Goal: Task Accomplishment & Management: Use online tool/utility

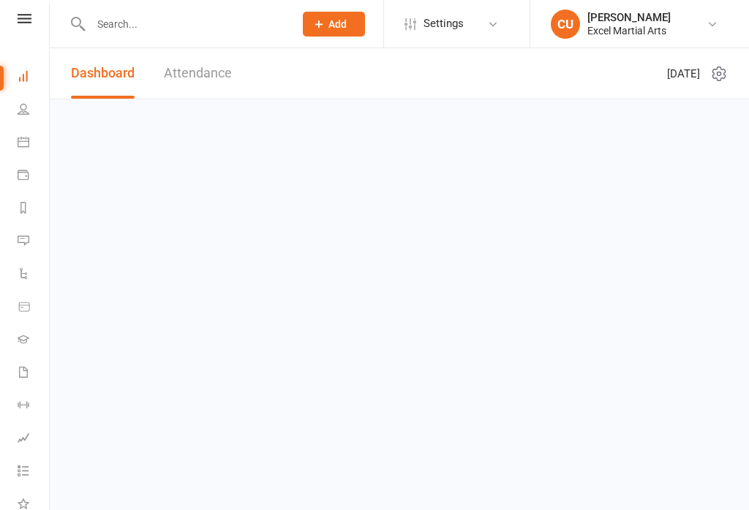
click at [34, 15] on link at bounding box center [25, 19] width 52 height 10
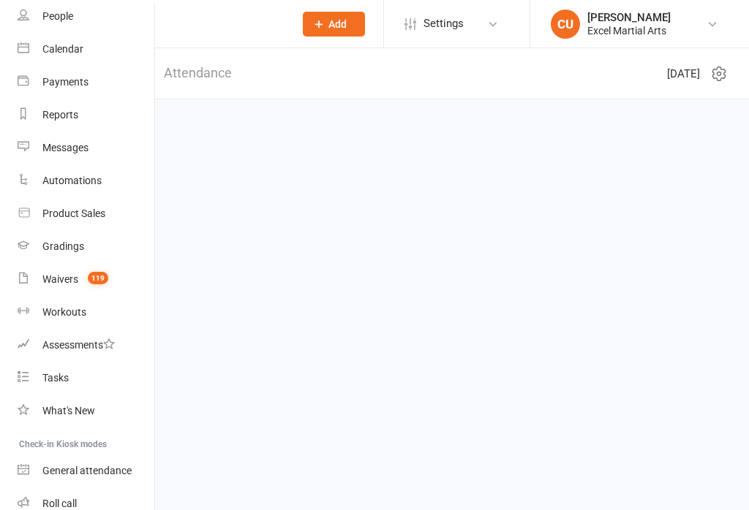
scroll to position [159, 0]
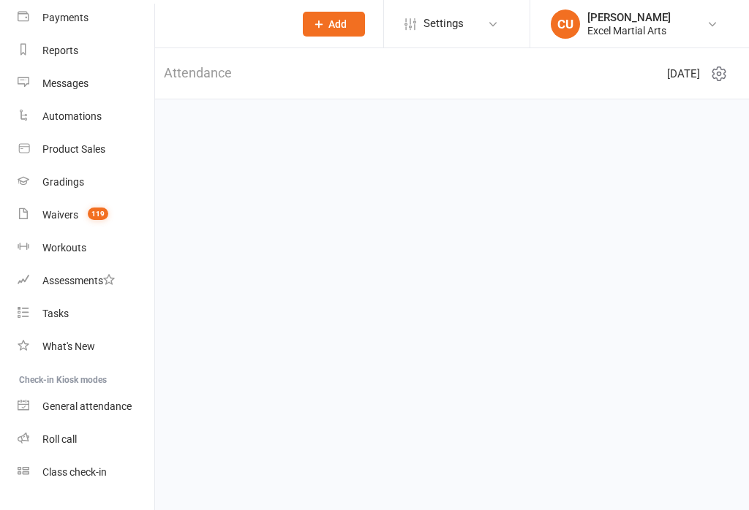
click at [83, 483] on link "Class check-in" at bounding box center [87, 472] width 138 height 33
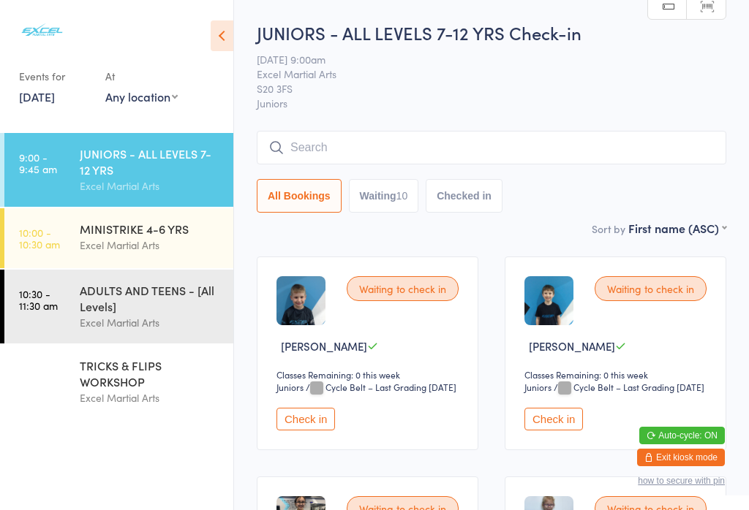
click at [99, 306] on div "ADULTS AND TEENS - [All Levels]" at bounding box center [150, 298] width 141 height 32
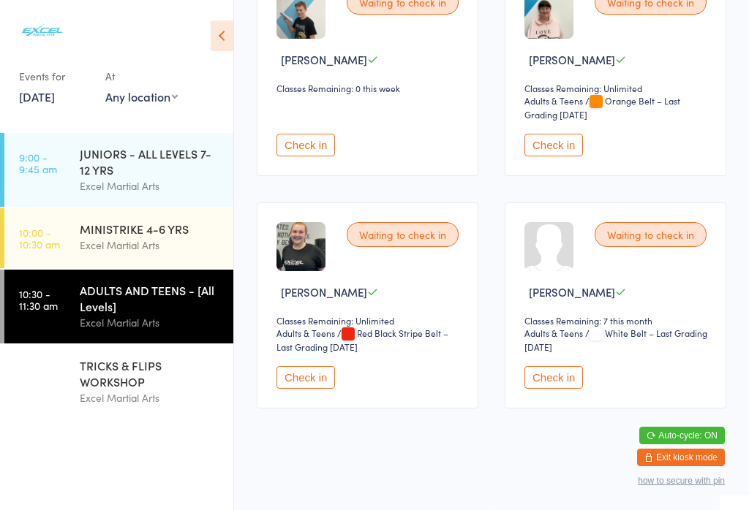
scroll to position [995, 0]
click at [321, 386] on button "Check in" at bounding box center [305, 377] width 59 height 23
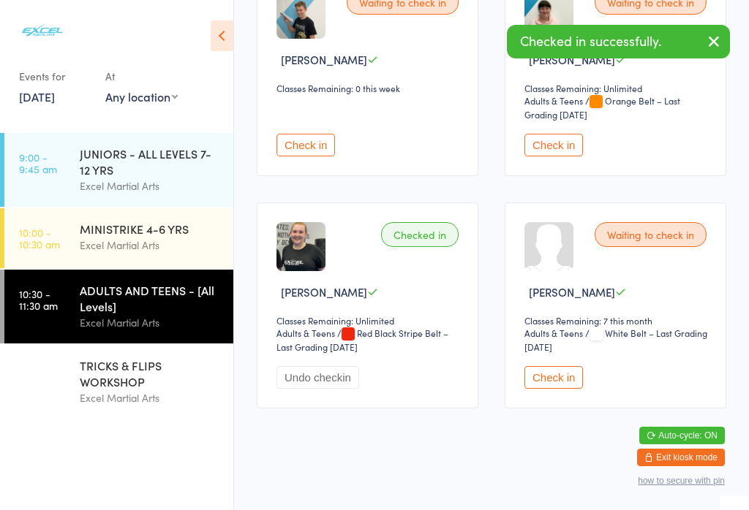
click at [135, 171] on div "JUNIORS - ALL LEVELS 7-12 YRS" at bounding box center [150, 162] width 141 height 32
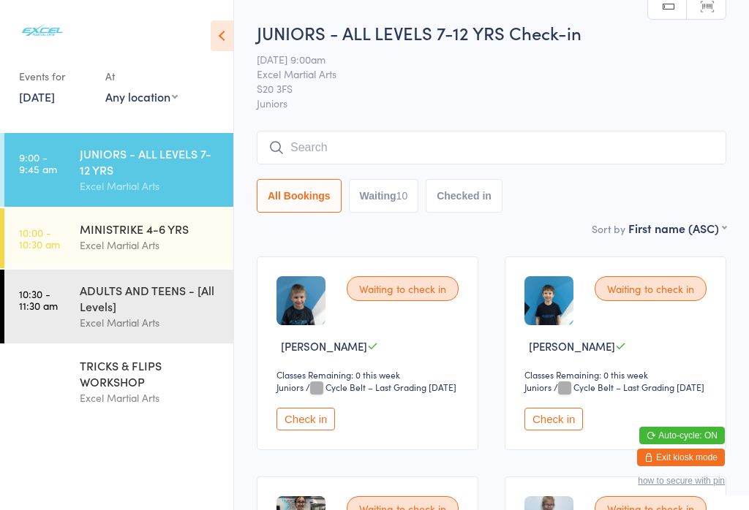
click at [294, 431] on button "Check in" at bounding box center [305, 419] width 59 height 23
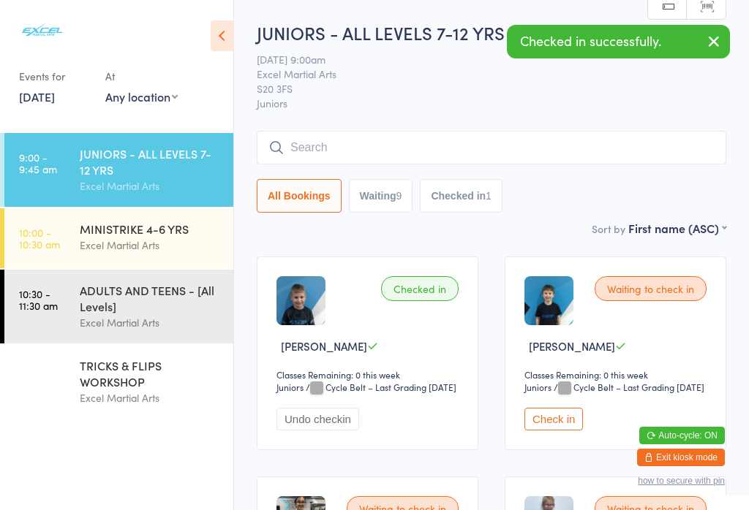
click at [557, 431] on button "Check in" at bounding box center [553, 419] width 59 height 23
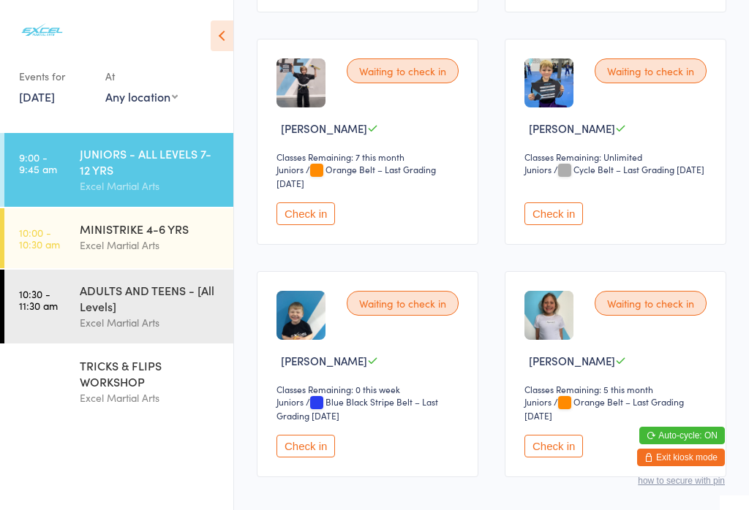
scroll to position [905, 0]
click at [311, 457] on button "Check in" at bounding box center [305, 445] width 59 height 23
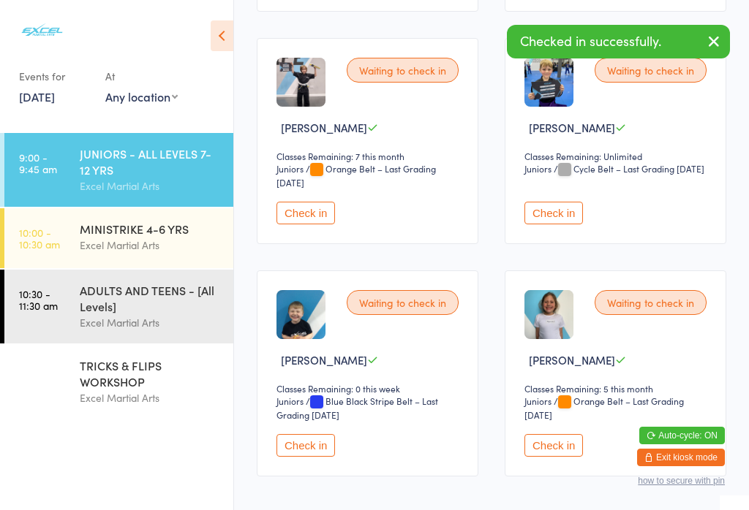
click at [306, 457] on button "Check in" at bounding box center [305, 445] width 59 height 23
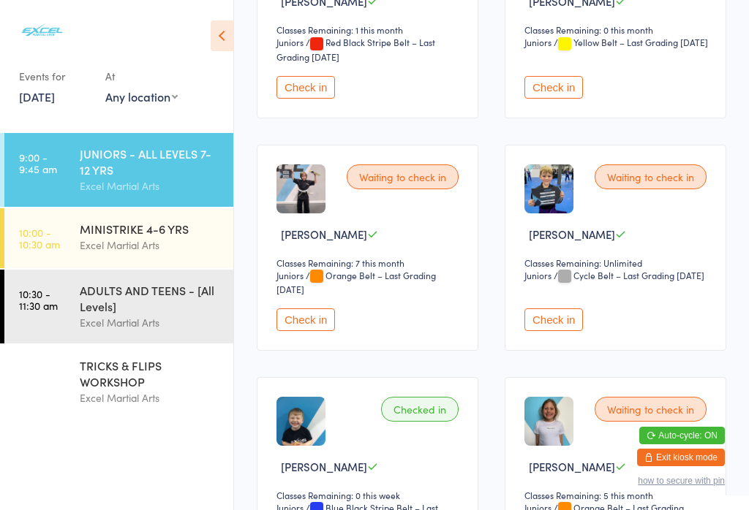
scroll to position [797, 0]
click at [306, 332] on button "Check in" at bounding box center [305, 320] width 59 height 23
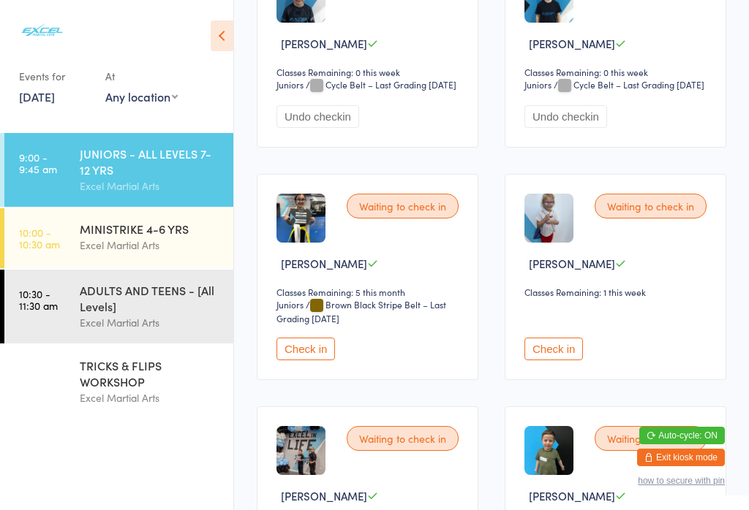
scroll to position [316, 0]
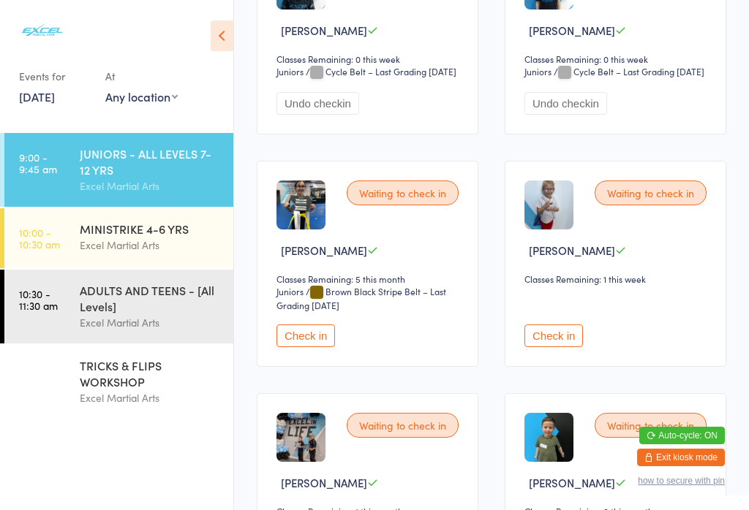
click at [303, 347] on button "Check in" at bounding box center [305, 336] width 59 height 23
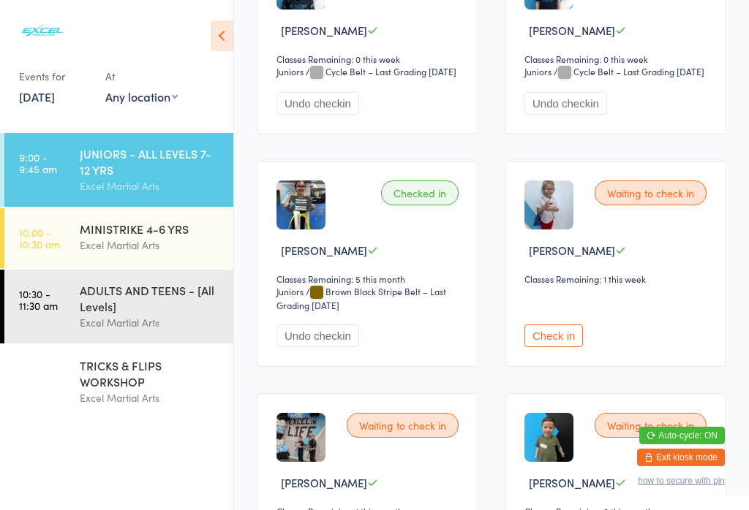
click at [111, 154] on div "JUNIORS - ALL LEVELS 7-12 YRS" at bounding box center [150, 162] width 141 height 32
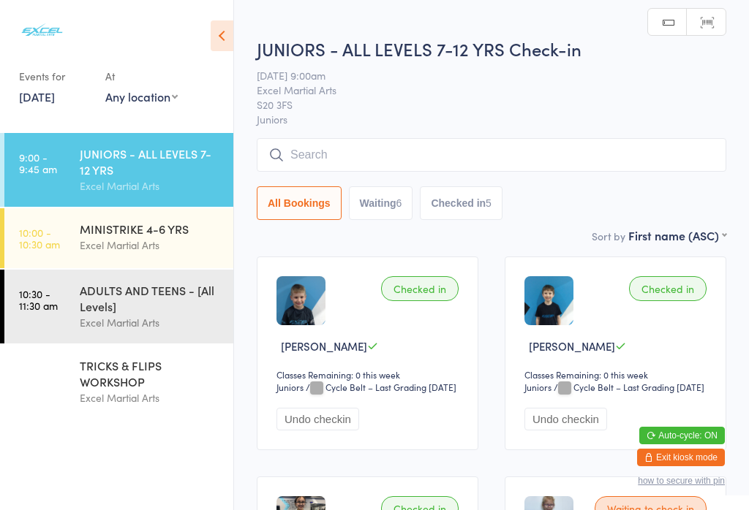
scroll to position [0, 0]
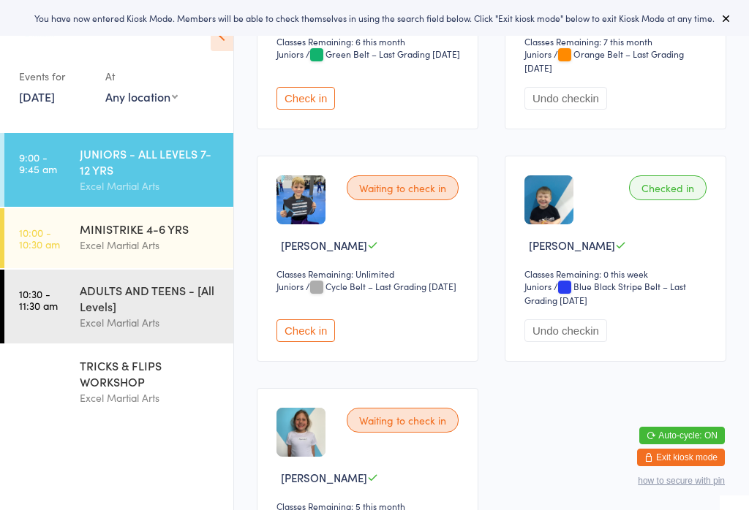
scroll to position [1030, 0]
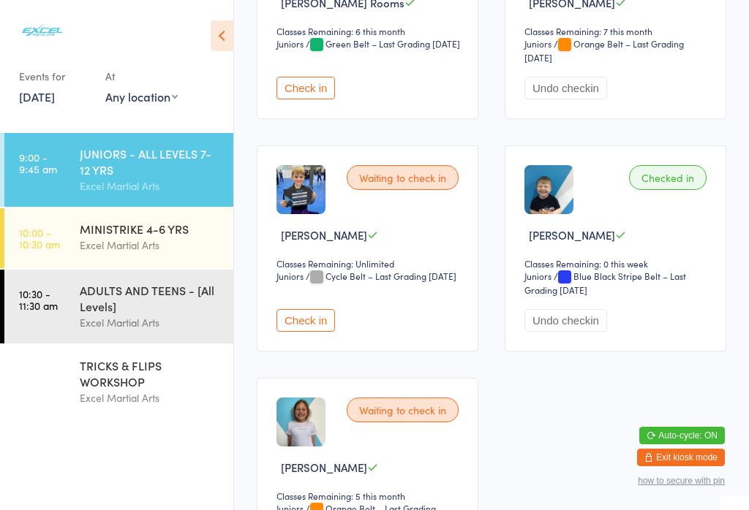
click at [291, 99] on button "Check in" at bounding box center [305, 88] width 59 height 23
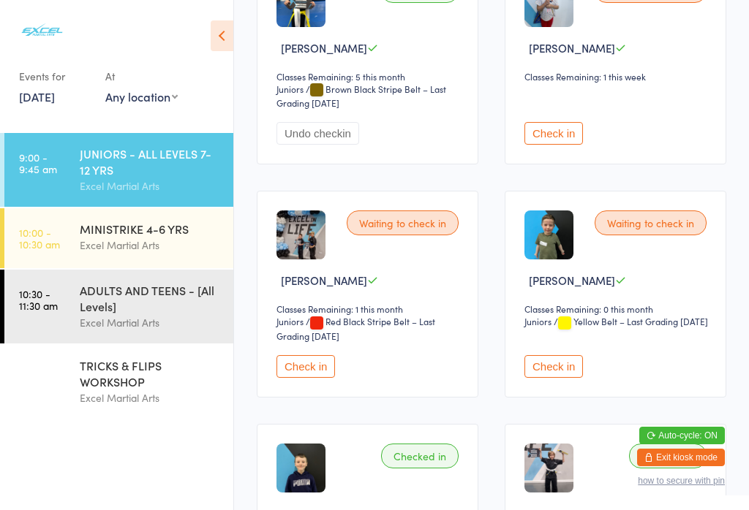
scroll to position [521, 0]
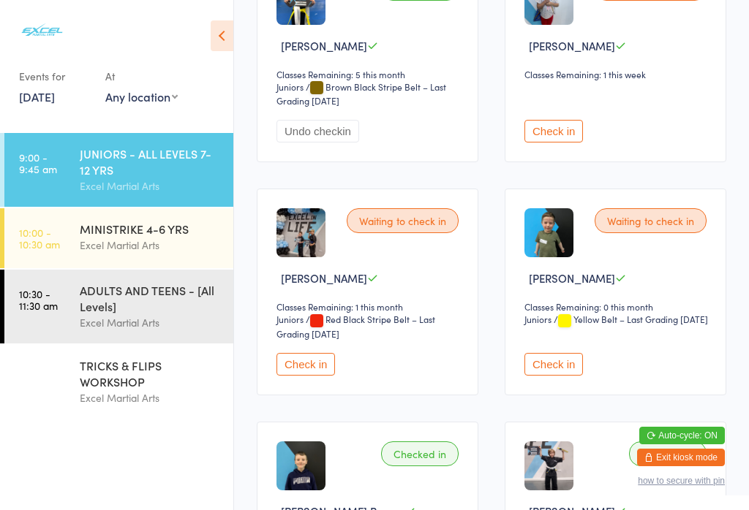
click at [309, 376] on button "Check in" at bounding box center [305, 364] width 59 height 23
click at [566, 143] on button "Check in" at bounding box center [553, 131] width 59 height 23
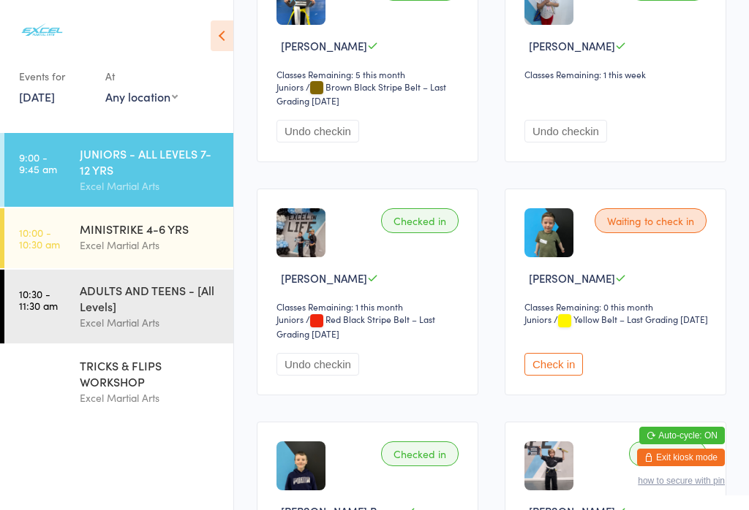
click at [138, 304] on div "ADULTS AND TEENS - [All Levels]" at bounding box center [150, 298] width 141 height 32
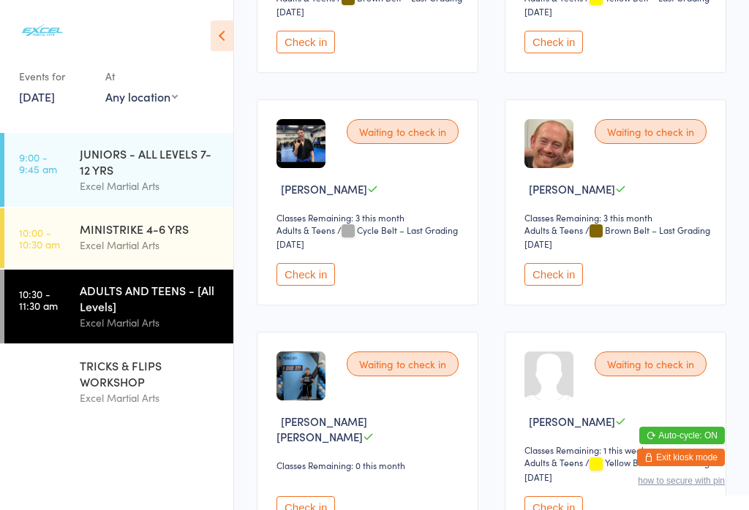
scroll to position [396, 0]
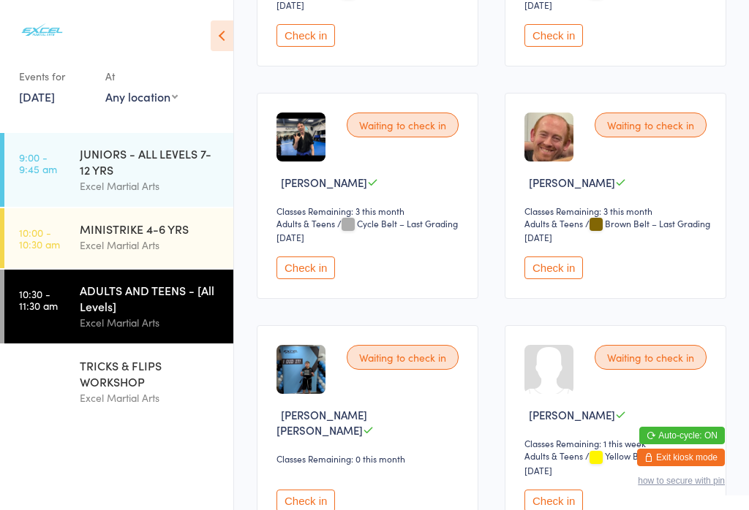
click at [573, 510] on button "Check in" at bounding box center [553, 501] width 59 height 23
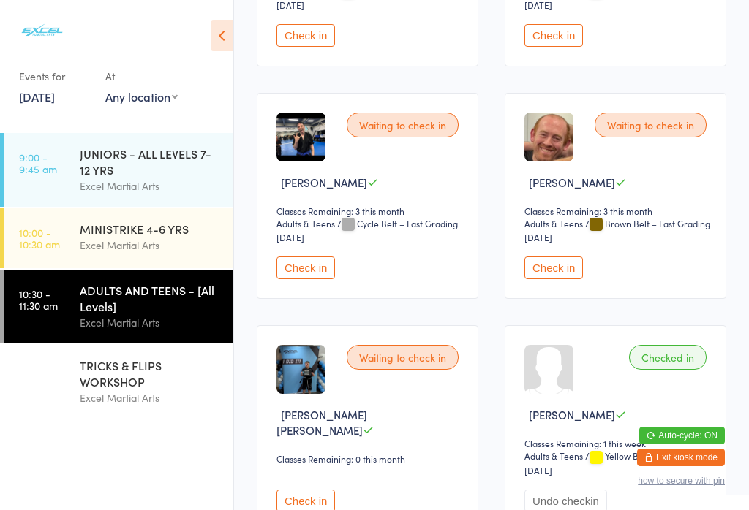
click at [122, 157] on div "JUNIORS - ALL LEVELS 7-12 YRS" at bounding box center [150, 162] width 141 height 32
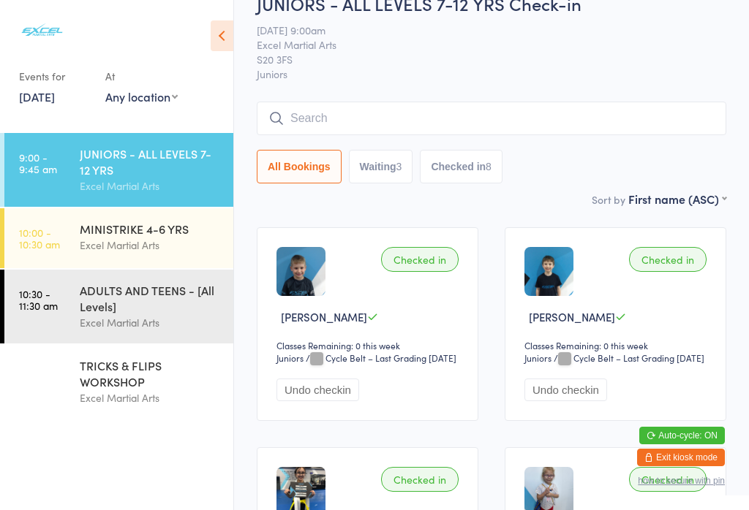
scroll to position [12, 0]
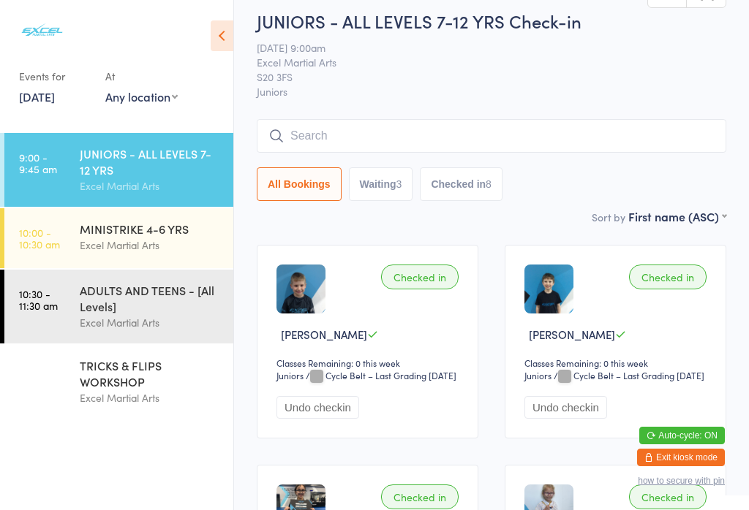
click at [154, 237] on div "MINISTRIKE 4-6 YRS" at bounding box center [150, 229] width 141 height 16
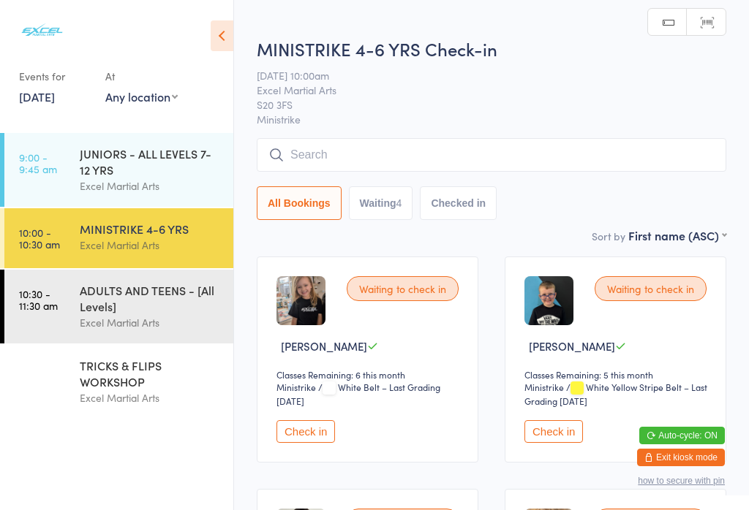
click at [131, 171] on div "JUNIORS - ALL LEVELS 7-12 YRS" at bounding box center [150, 162] width 141 height 32
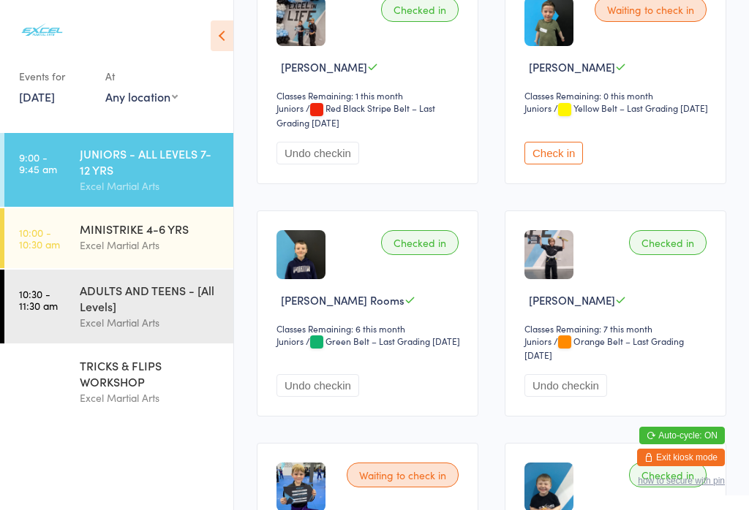
scroll to position [731, 0]
click at [178, 237] on div "MINISTRIKE 4-6 YRS" at bounding box center [150, 229] width 141 height 16
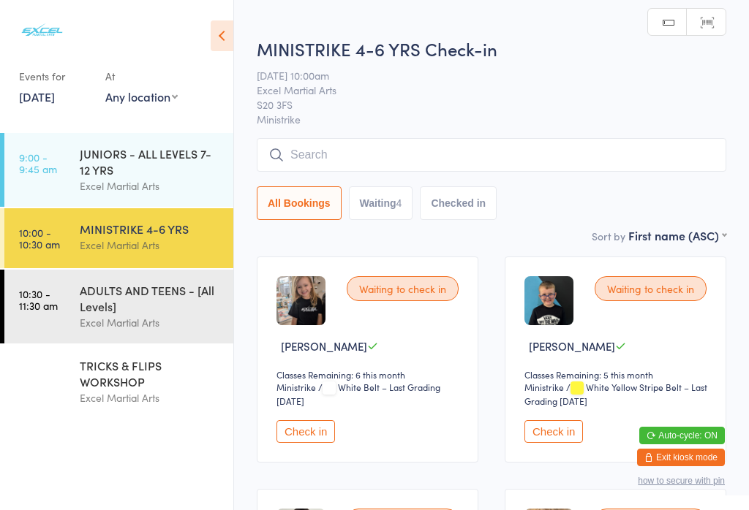
click at [149, 170] on div "JUNIORS - ALL LEVELS 7-12 YRS" at bounding box center [150, 162] width 141 height 32
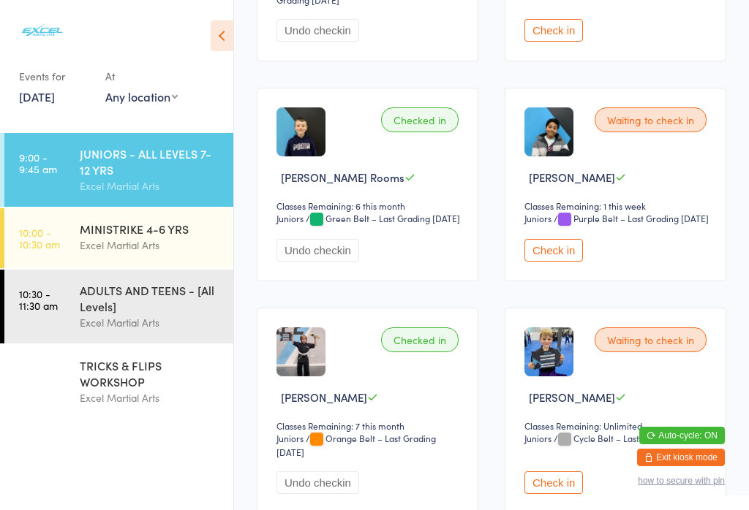
scroll to position [867, 0]
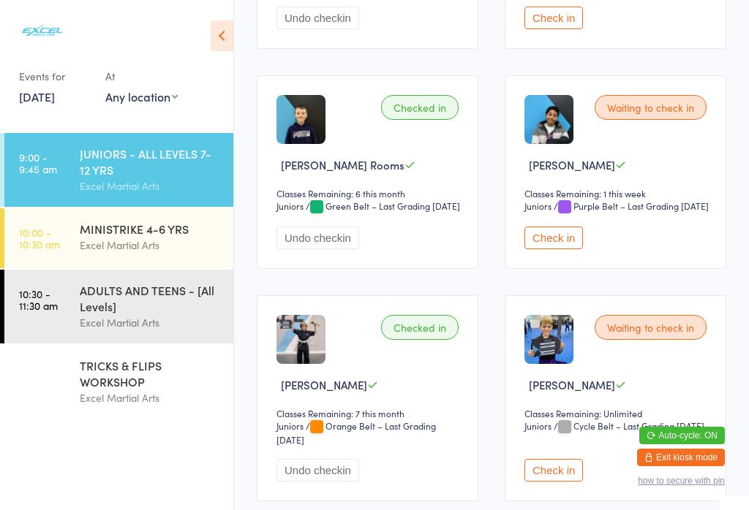
click at [567, 249] on button "Check in" at bounding box center [553, 238] width 59 height 23
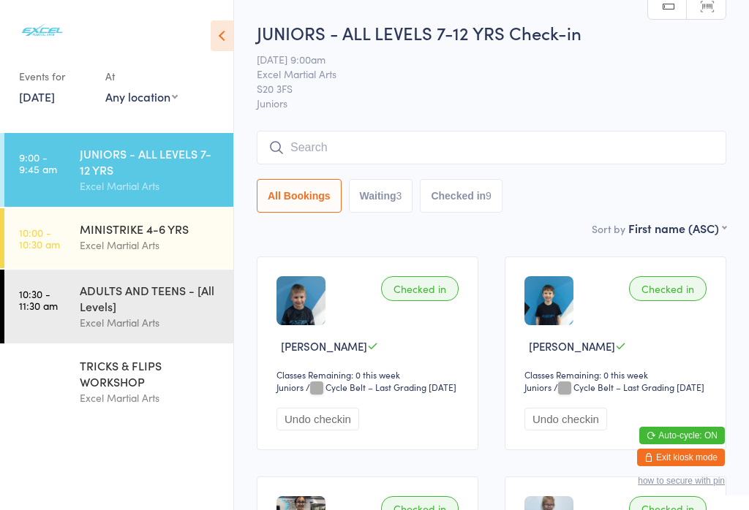
scroll to position [0, 0]
click at [375, 201] on button "Waiting 3" at bounding box center [381, 196] width 64 height 34
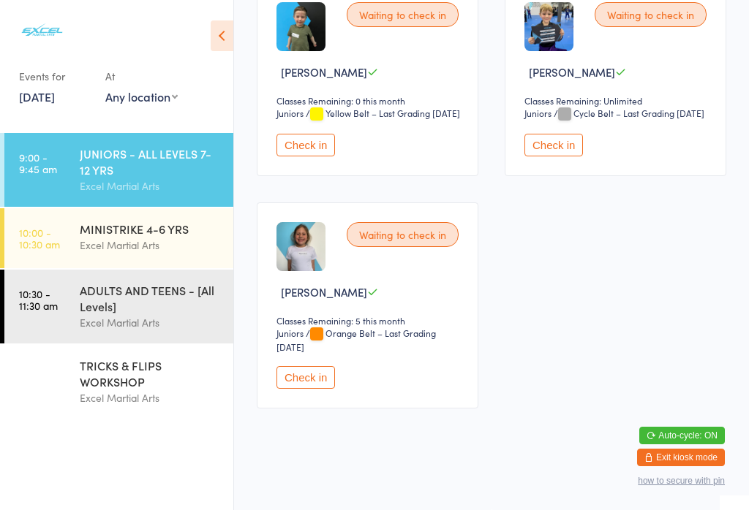
scroll to position [282, 0]
click at [192, 242] on div "Excel Martial Arts" at bounding box center [150, 245] width 141 height 17
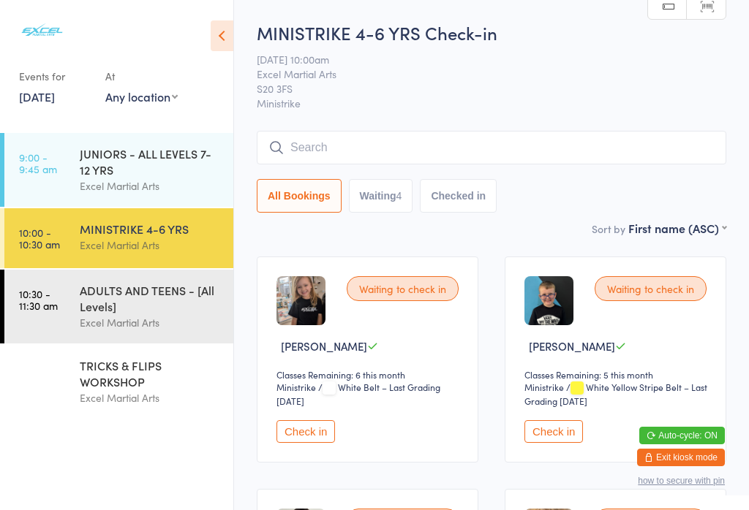
click at [178, 170] on div "JUNIORS - ALL LEVELS 7-12 YRS" at bounding box center [150, 162] width 141 height 32
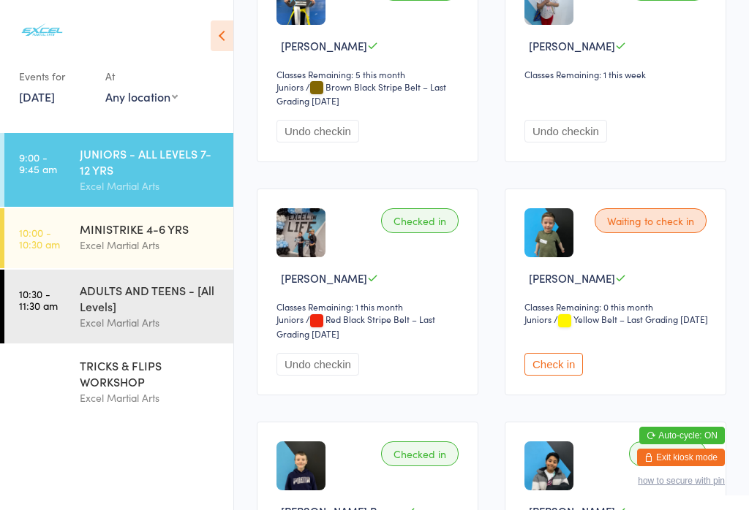
scroll to position [519, 0]
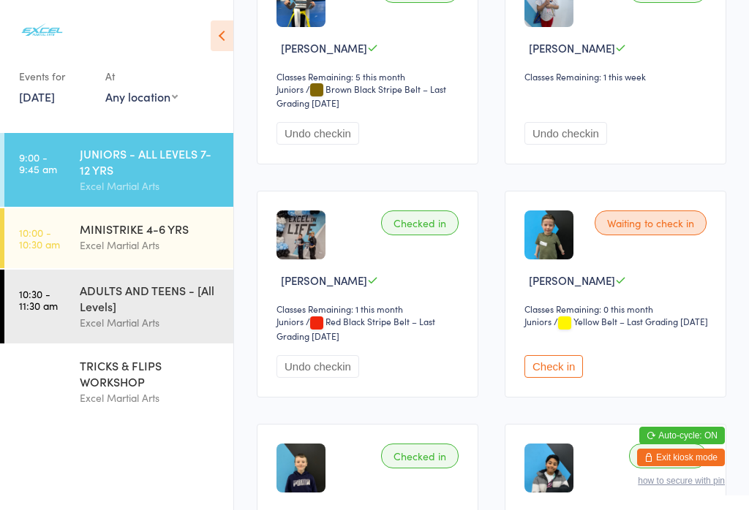
click at [303, 260] on img at bounding box center [300, 235] width 49 height 49
click at [307, 260] on img at bounding box center [300, 235] width 49 height 49
click at [310, 260] on img at bounding box center [300, 235] width 49 height 49
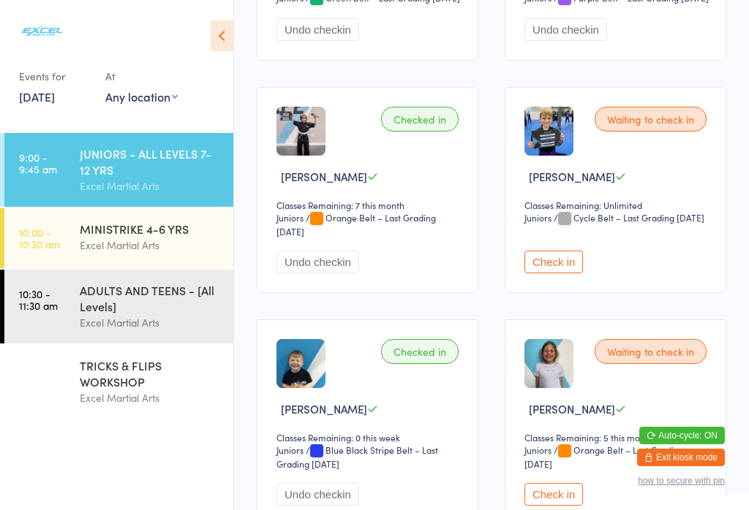
scroll to position [1077, 0]
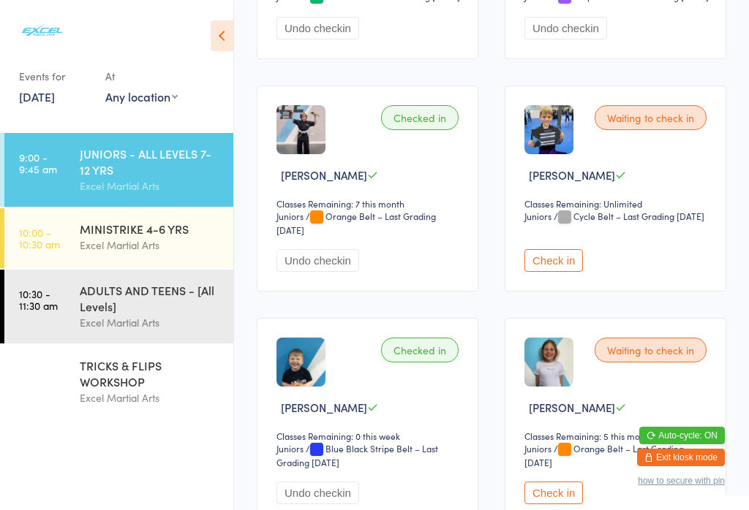
click at [570, 272] on button "Check in" at bounding box center [553, 260] width 59 height 23
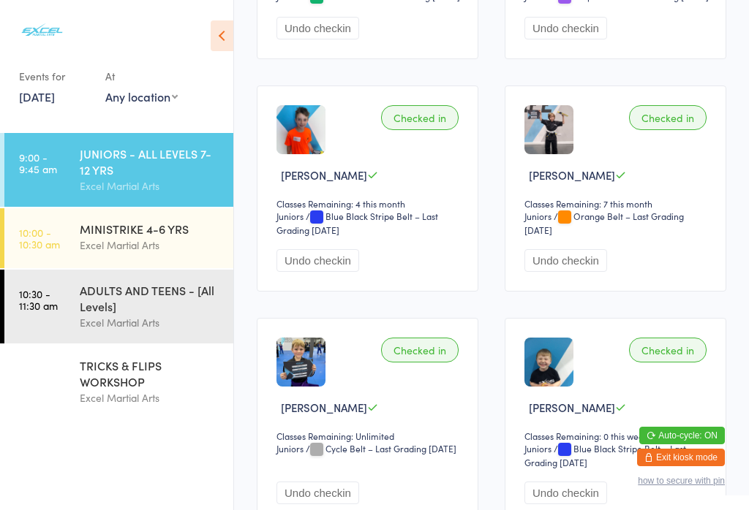
click at [150, 233] on div "MINISTRIKE 4-6 YRS" at bounding box center [150, 229] width 141 height 16
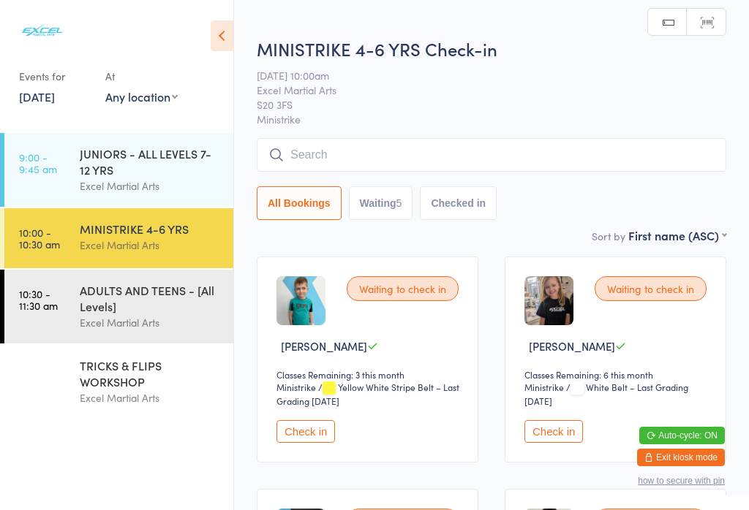
click at [295, 443] on button "Check in" at bounding box center [305, 432] width 59 height 23
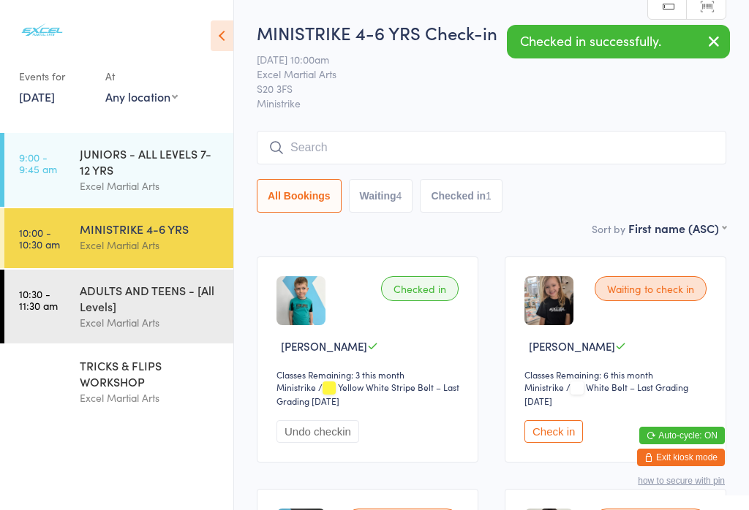
click at [147, 166] on div "JUNIORS - ALL LEVELS 7-12 YRS" at bounding box center [150, 162] width 141 height 32
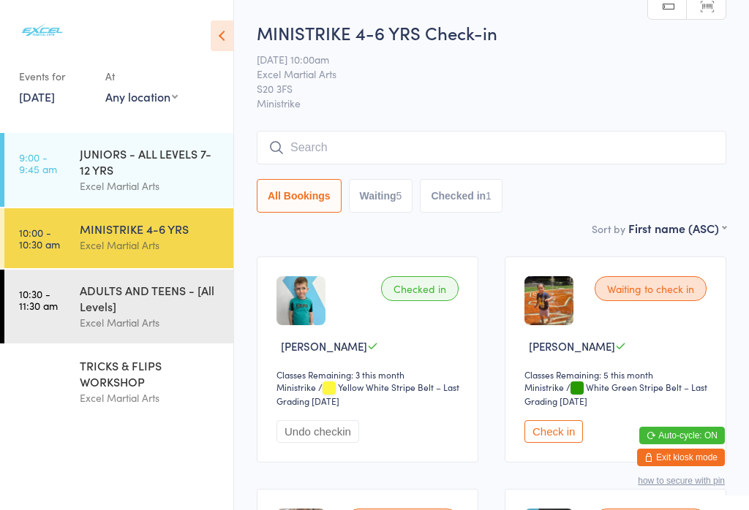
click at [349, 140] on input "search" at bounding box center [492, 148] width 470 height 34
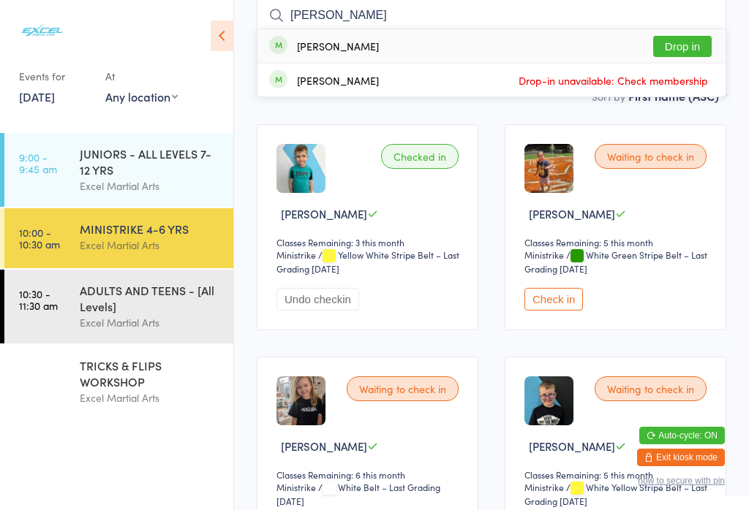
type input "Finley"
click at [685, 42] on button "Drop in" at bounding box center [682, 46] width 59 height 21
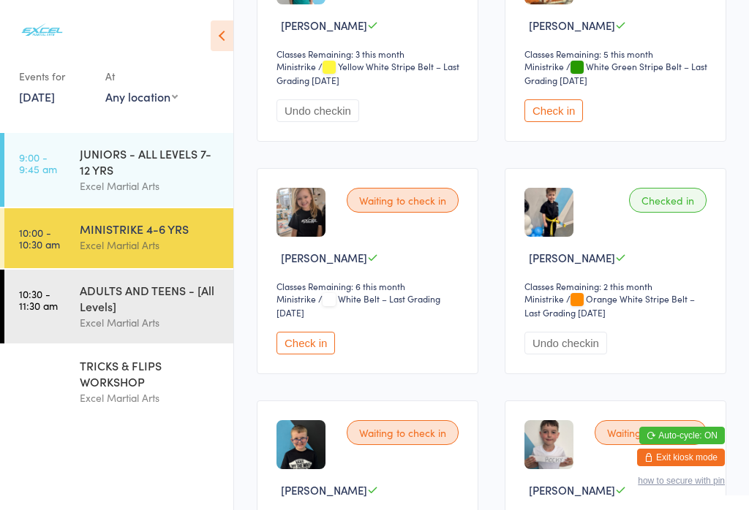
scroll to position [323, 0]
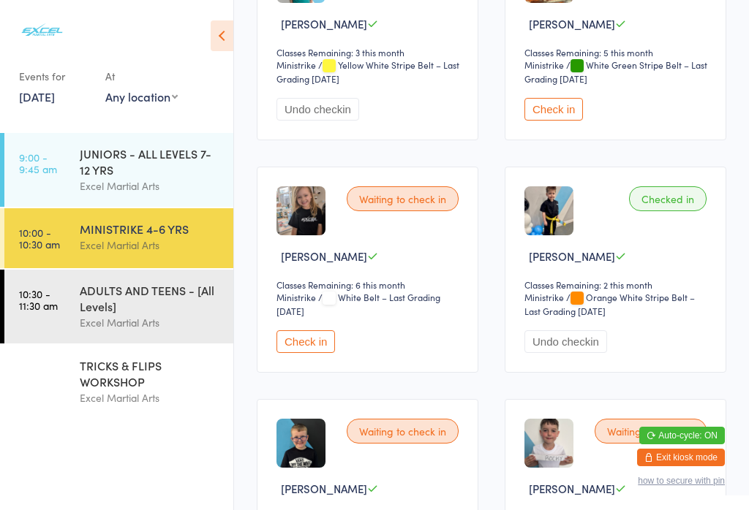
click at [311, 352] on button "Check in" at bounding box center [305, 342] width 59 height 23
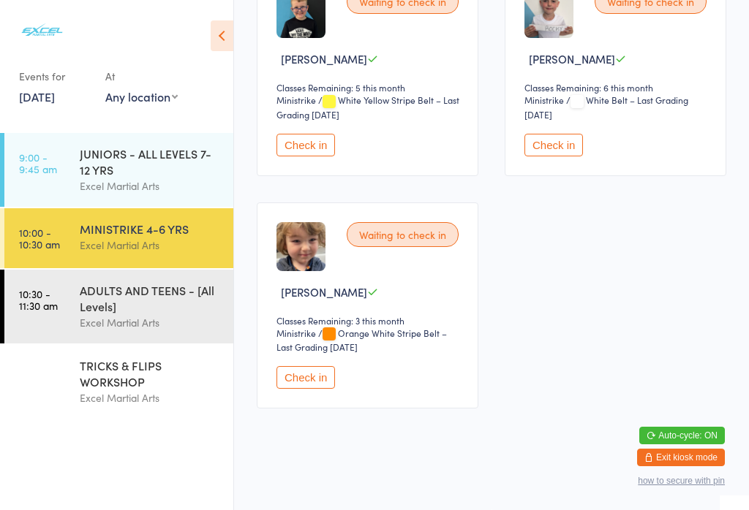
scroll to position [758, 0]
click at [309, 388] on button "Check in" at bounding box center [305, 377] width 59 height 23
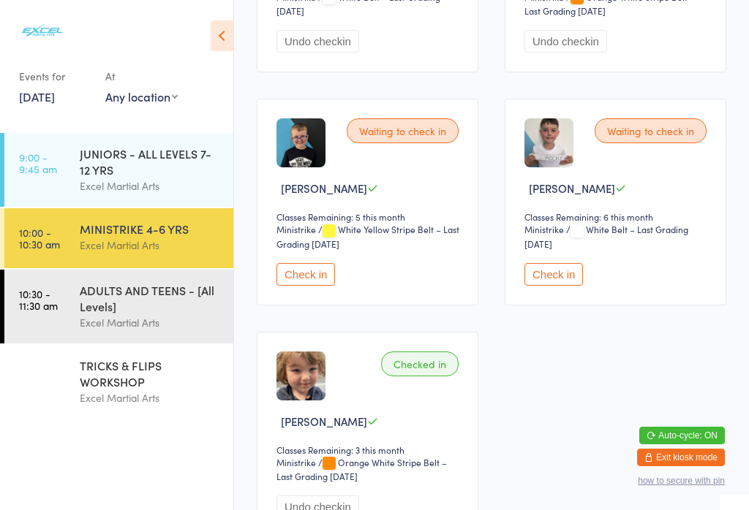
scroll to position [570, 0]
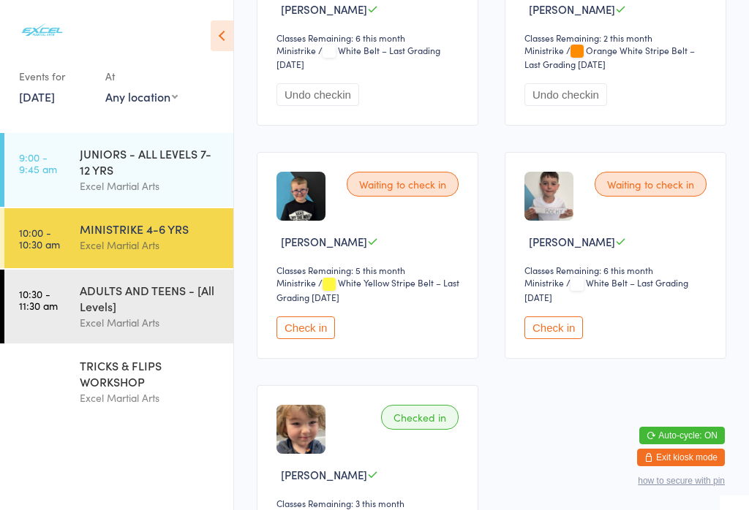
click at [559, 339] on button "Check in" at bounding box center [553, 328] width 59 height 23
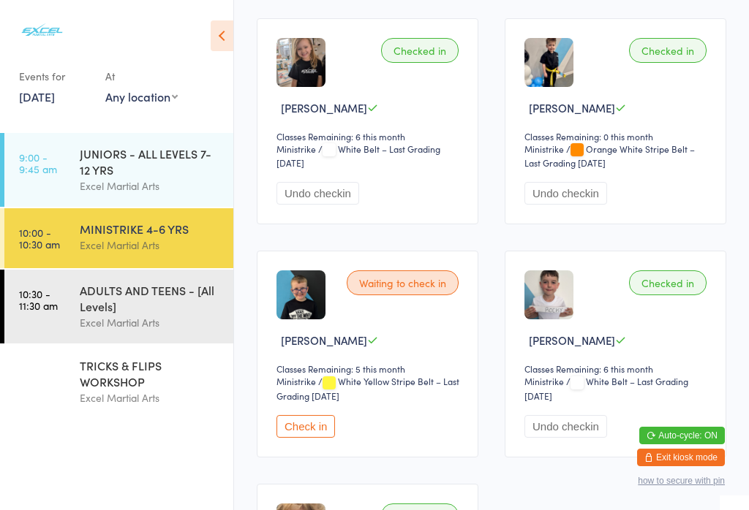
scroll to position [470, 0]
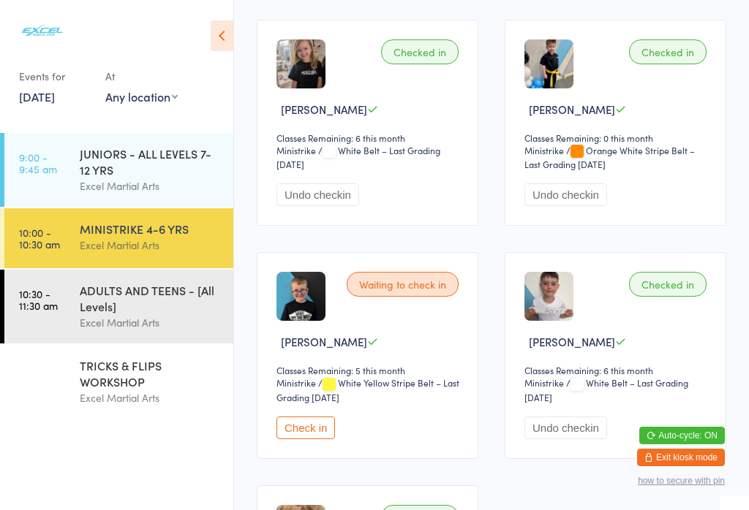
click at [314, 440] on button "Check in" at bounding box center [305, 428] width 59 height 23
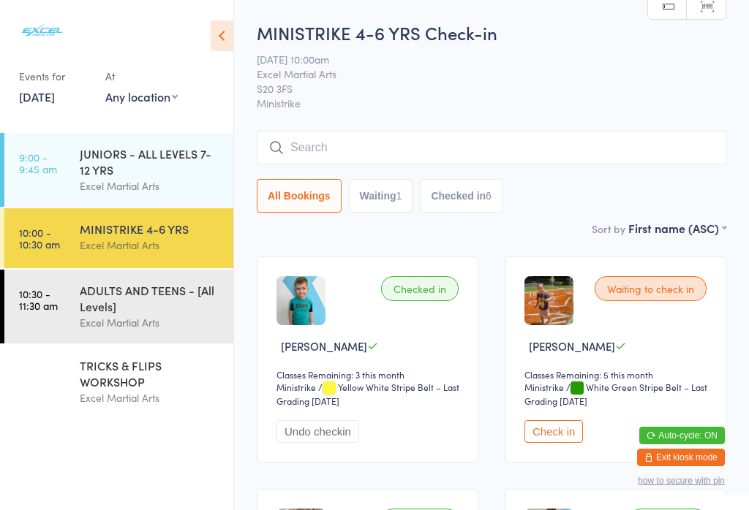
scroll to position [0, 0]
click at [553, 443] on button "Check in" at bounding box center [553, 432] width 59 height 23
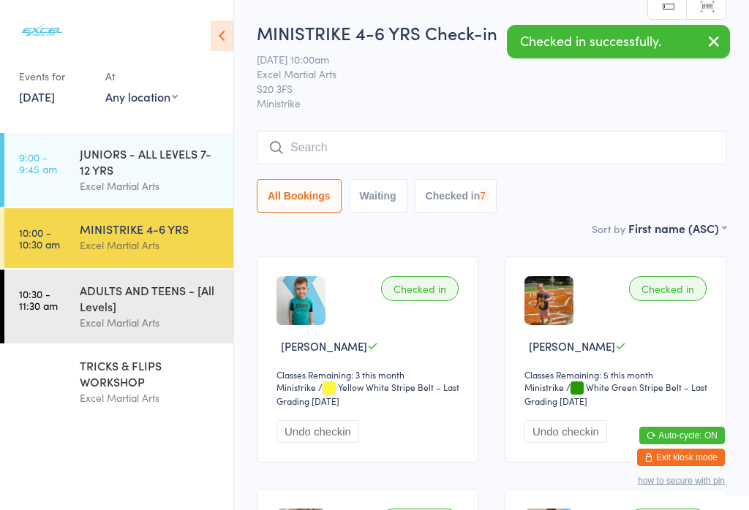
click at [568, 439] on button "Undo checkin" at bounding box center [565, 432] width 83 height 23
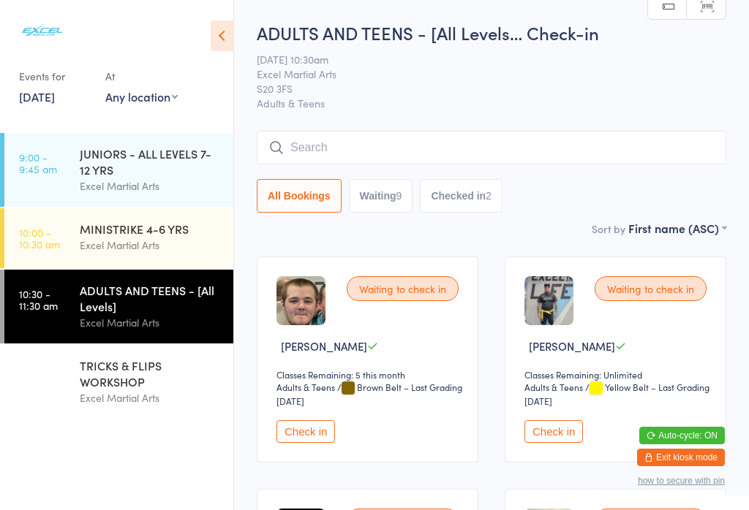
click at [564, 443] on button "Check in" at bounding box center [553, 432] width 59 height 23
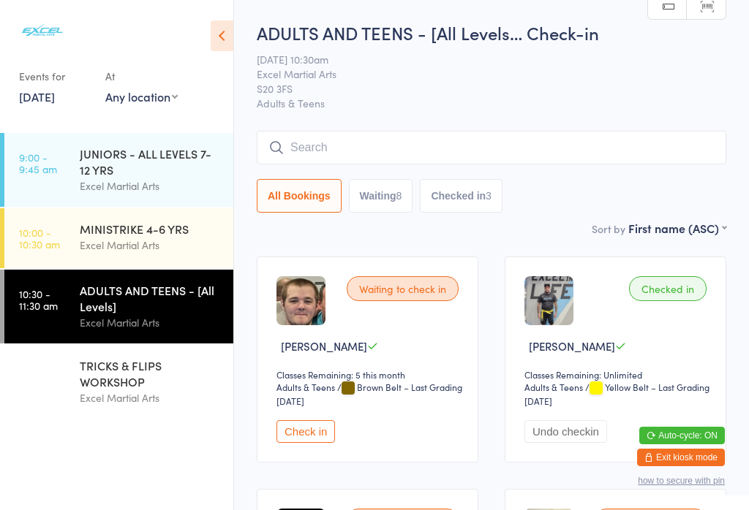
click at [310, 435] on button "Check in" at bounding box center [305, 432] width 59 height 23
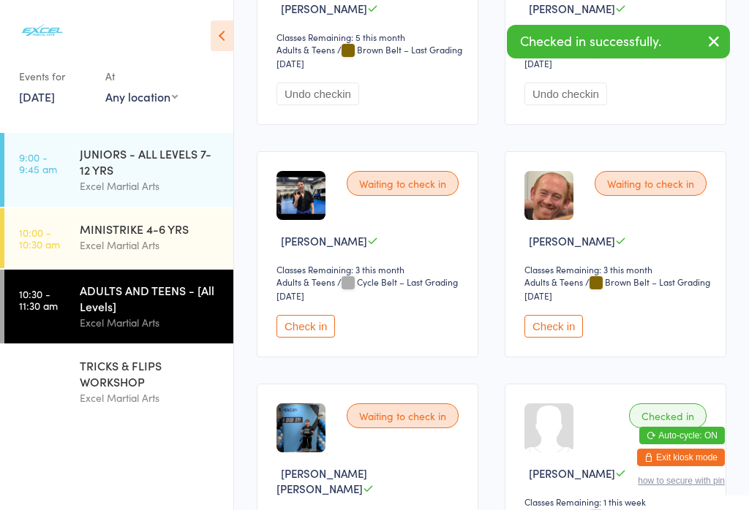
scroll to position [348, 0]
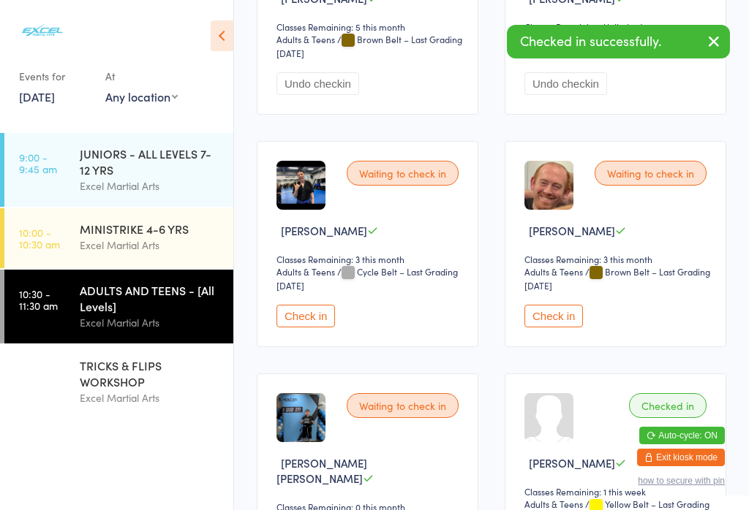
click at [551, 328] on button "Check in" at bounding box center [553, 316] width 59 height 23
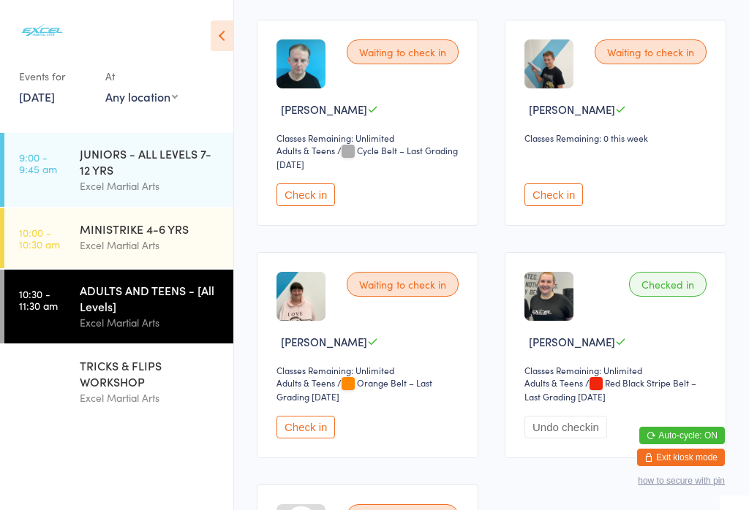
scroll to position [941, 0]
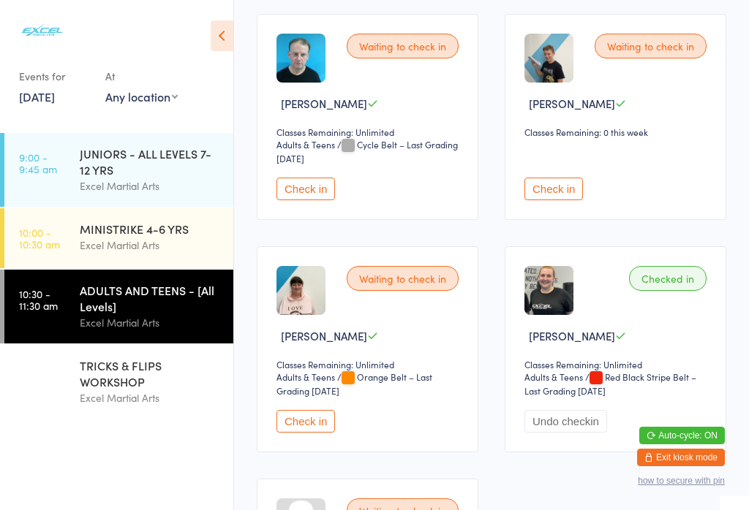
click at [310, 433] on button "Check in" at bounding box center [305, 421] width 59 height 23
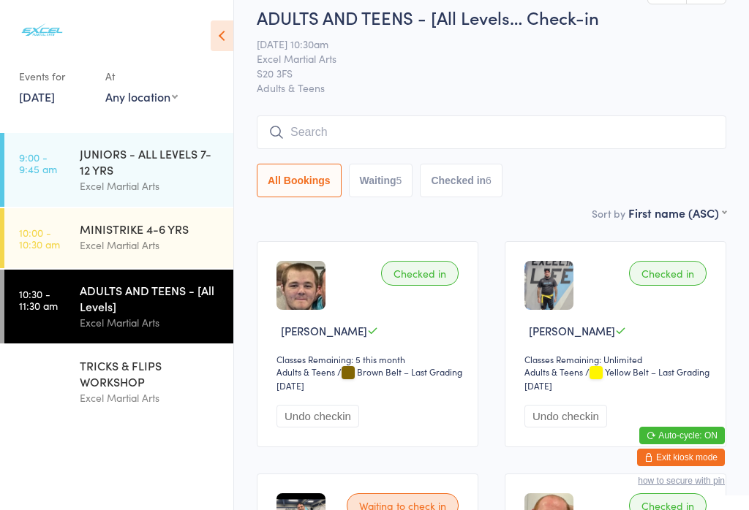
scroll to position [15, 0]
click at [145, 390] on div "TRICKS & FLIPS WORKSHOP" at bounding box center [150, 374] width 141 height 32
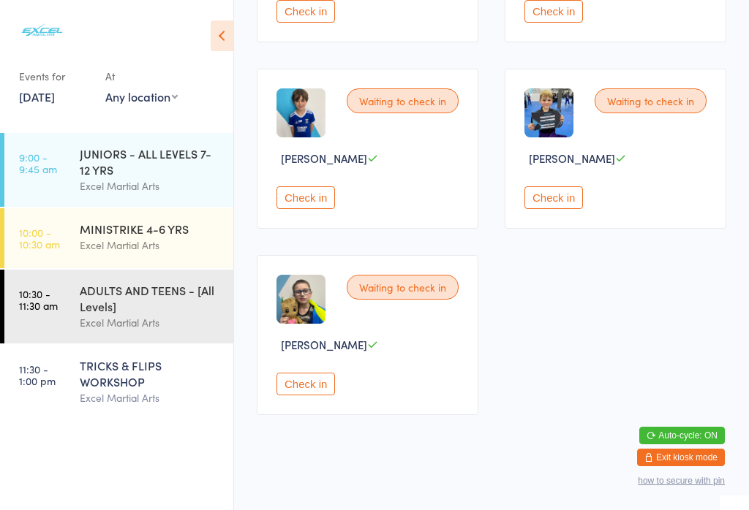
scroll to position [1124, 0]
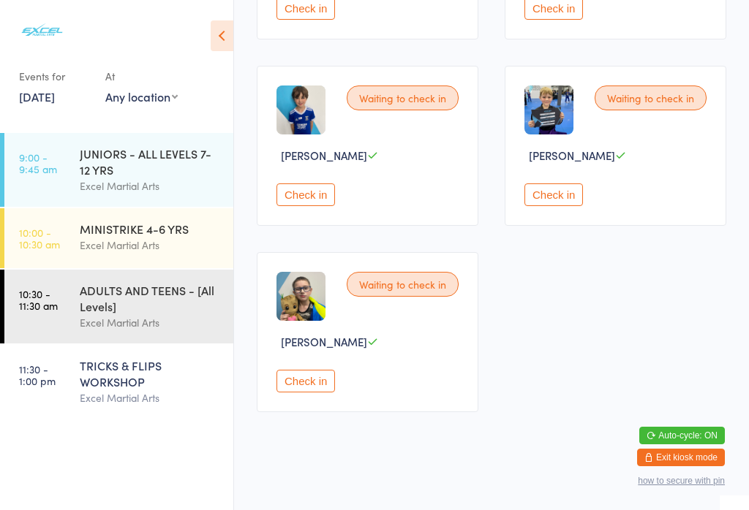
click at [304, 393] on button "Check in" at bounding box center [305, 381] width 59 height 23
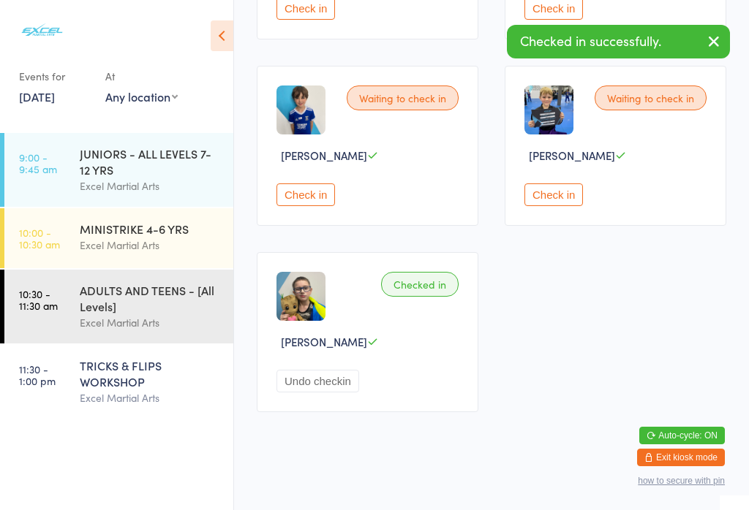
click at [110, 309] on div "ADULTS AND TEENS - [All Levels]" at bounding box center [150, 298] width 141 height 32
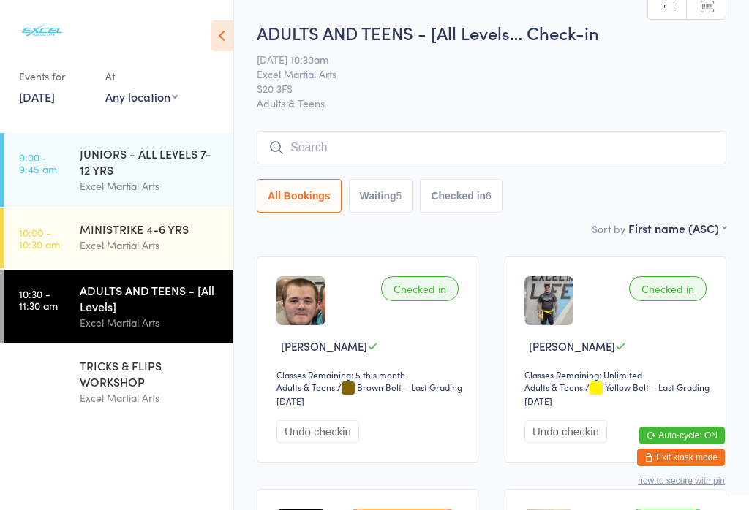
click at [138, 310] on div "ADULTS AND TEENS - [All Levels]" at bounding box center [150, 298] width 141 height 32
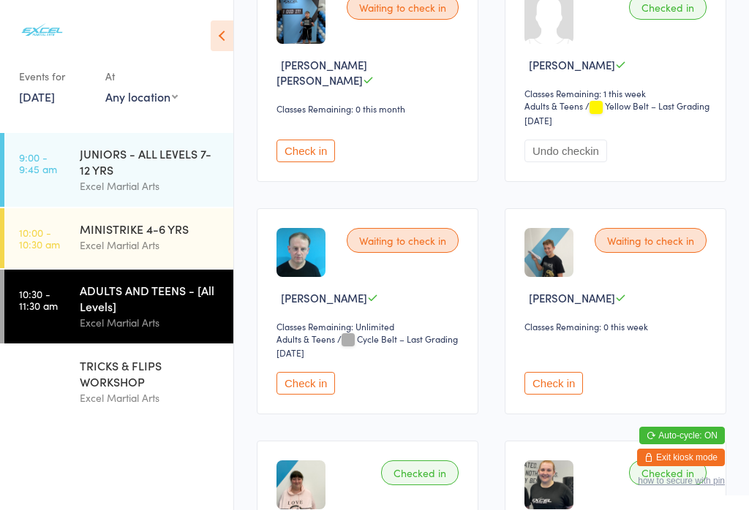
scroll to position [778, 0]
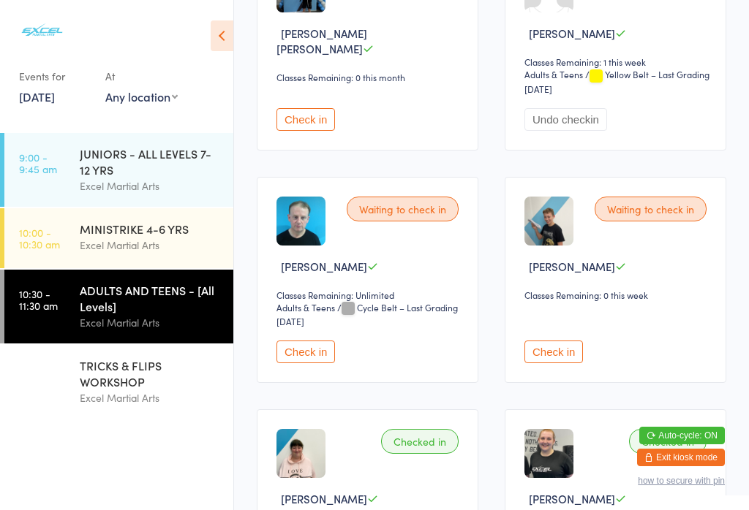
click at [307, 363] on button "Check in" at bounding box center [305, 352] width 59 height 23
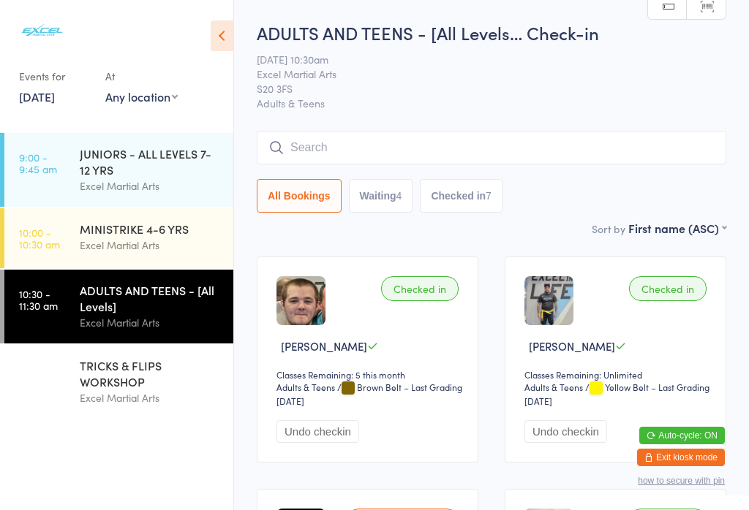
scroll to position [0, 0]
click at [383, 143] on input "search" at bounding box center [492, 148] width 470 height 34
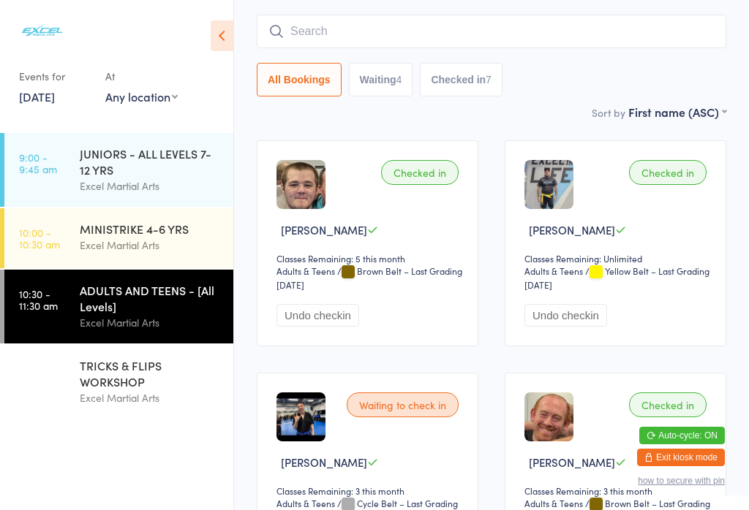
scroll to position [132, 0]
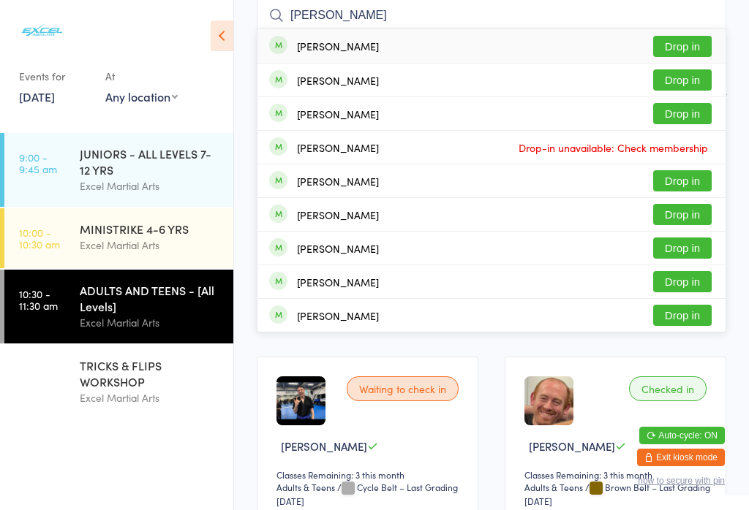
type input "Harry lough"
click at [662, 48] on button "Drop in" at bounding box center [682, 46] width 59 height 21
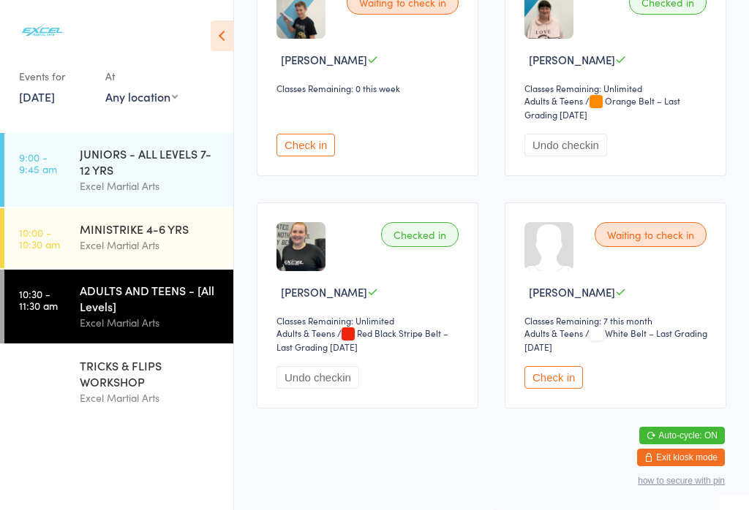
scroll to position [1233, 0]
click at [557, 389] on button "Check in" at bounding box center [553, 377] width 59 height 23
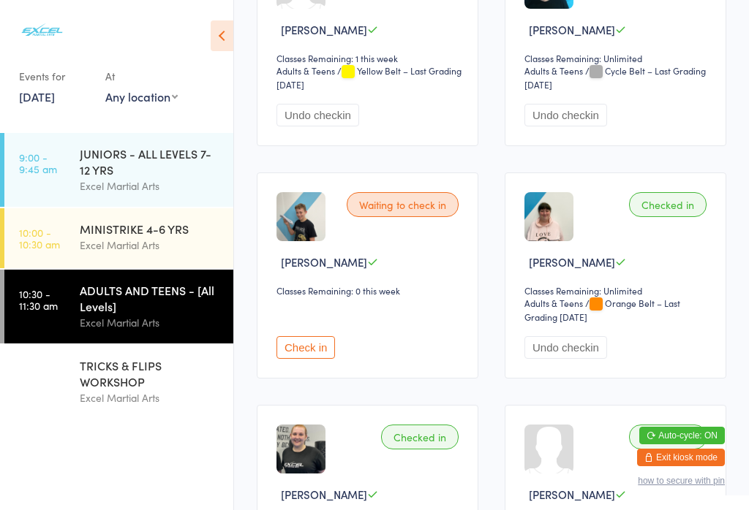
scroll to position [1016, 0]
click at [311, 358] on button "Check in" at bounding box center [305, 347] width 59 height 23
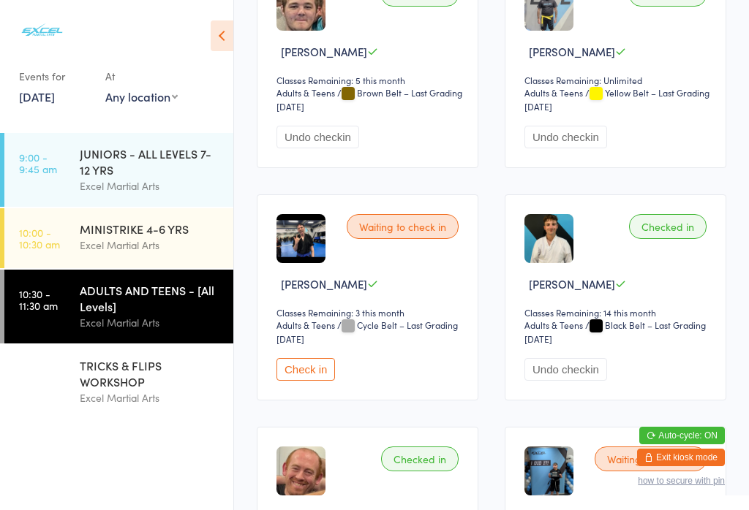
scroll to position [294, 0]
click at [304, 379] on button "Check in" at bounding box center [305, 370] width 59 height 23
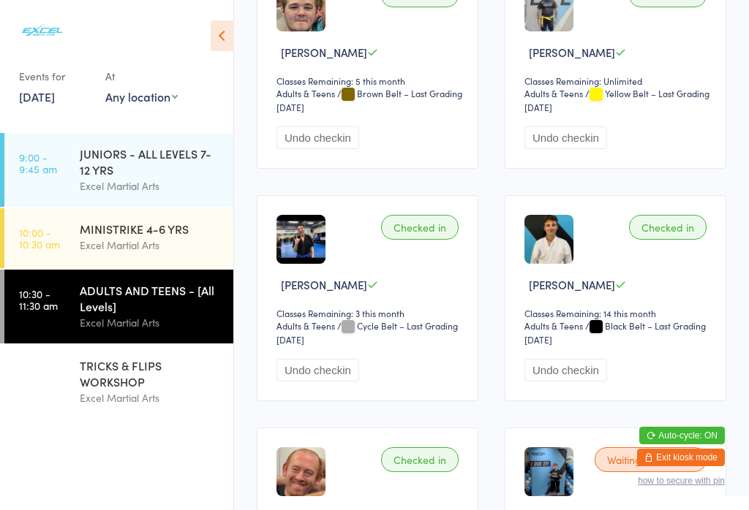
click at [137, 244] on div "Excel Martial Arts" at bounding box center [150, 245] width 141 height 17
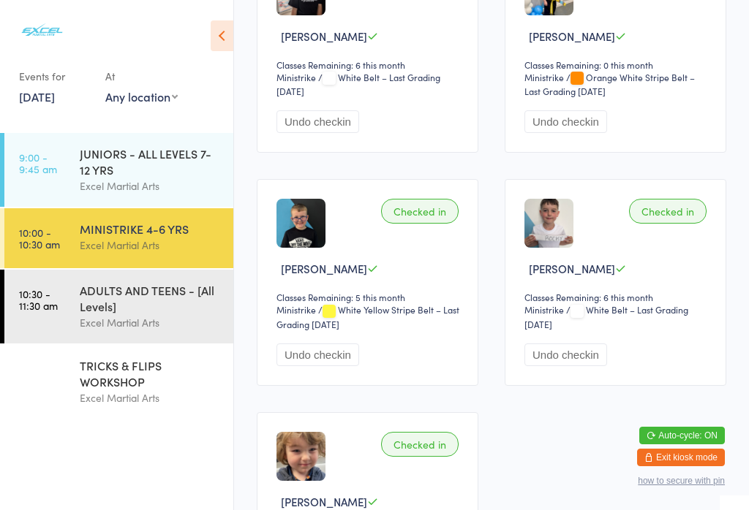
scroll to position [545, 0]
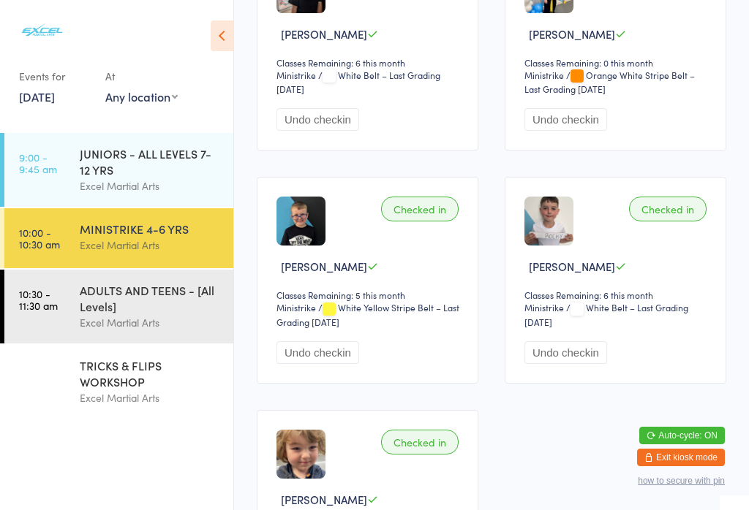
click at [148, 306] on div "ADULTS AND TEENS - [All Levels]" at bounding box center [150, 298] width 141 height 32
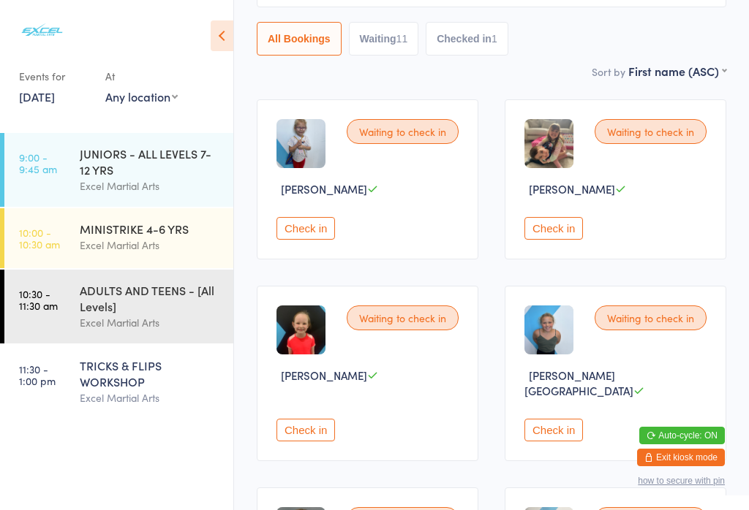
scroll to position [143, 0]
click at [302, 434] on button "Check in" at bounding box center [305, 429] width 59 height 23
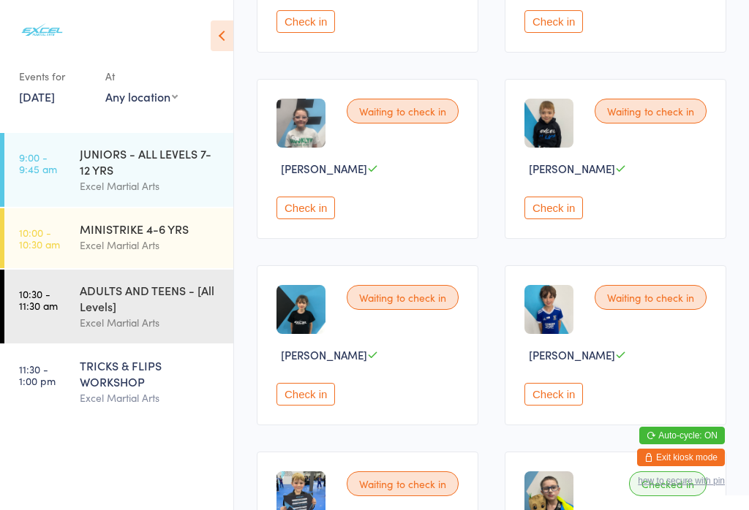
scroll to position [753, 0]
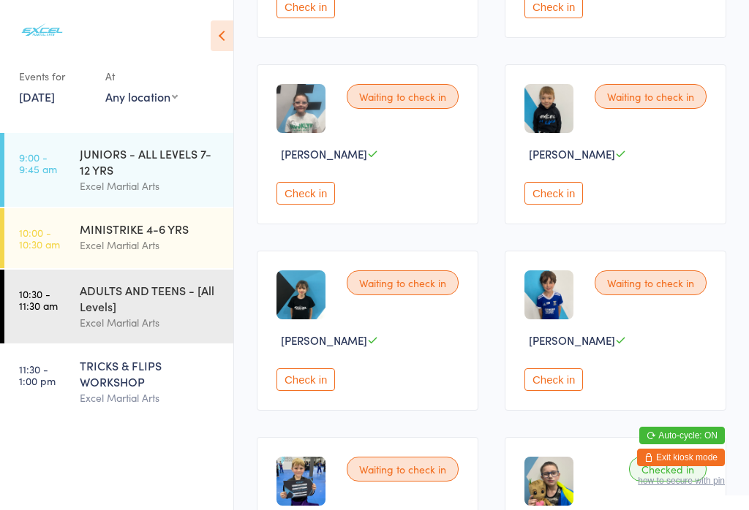
click at [557, 391] on button "Check in" at bounding box center [553, 380] width 59 height 23
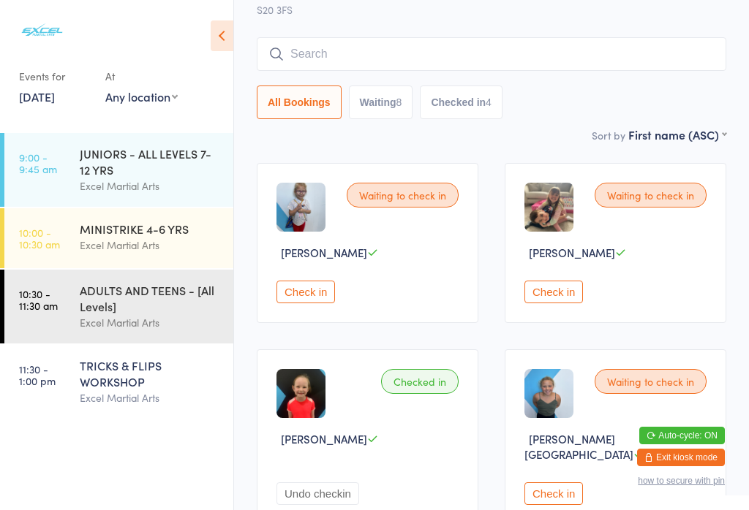
scroll to position [75, 0]
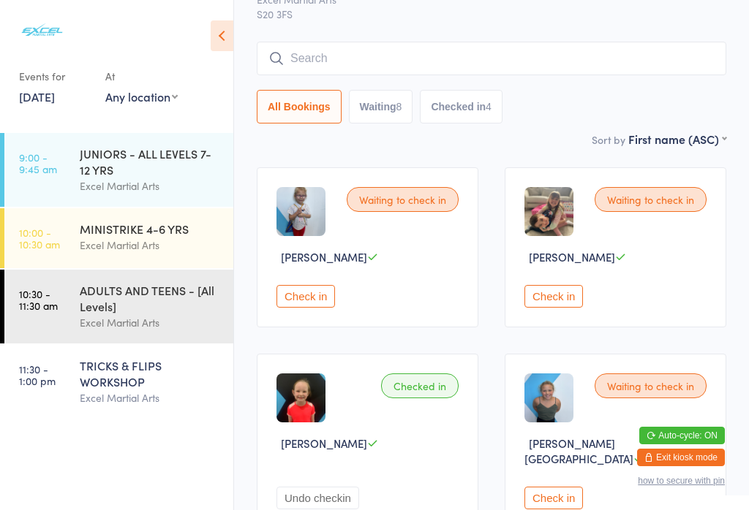
click at [568, 308] on button "Check in" at bounding box center [553, 296] width 59 height 23
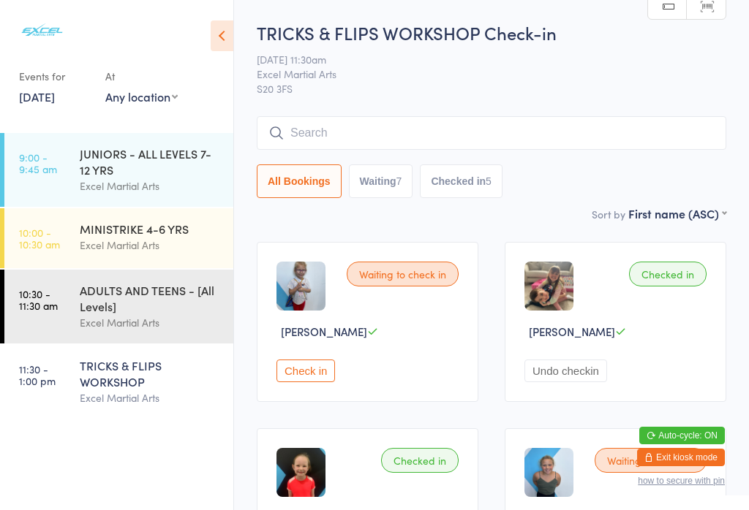
scroll to position [0, 0]
click at [552, 126] on input "search" at bounding box center [492, 133] width 470 height 34
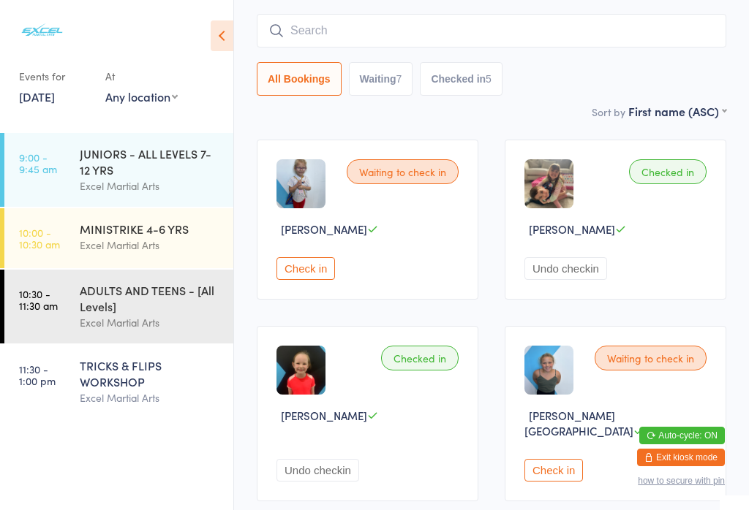
scroll to position [118, 0]
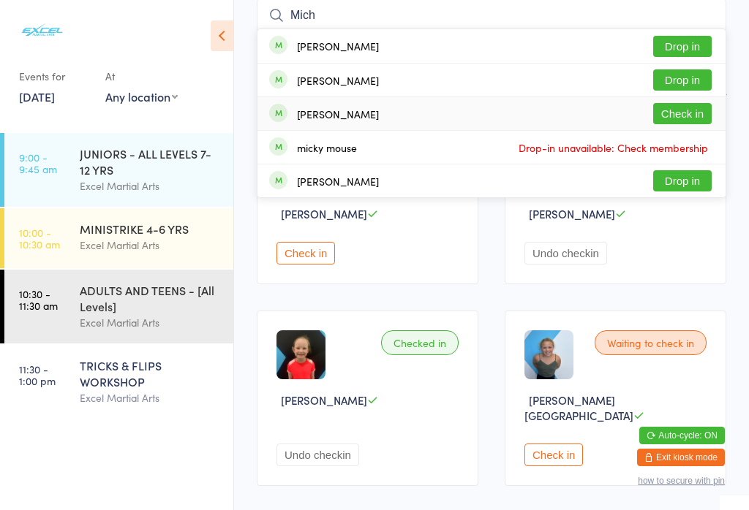
type input "Mich"
click at [309, 105] on div "Michael Cormican Check in" at bounding box center [491, 113] width 468 height 33
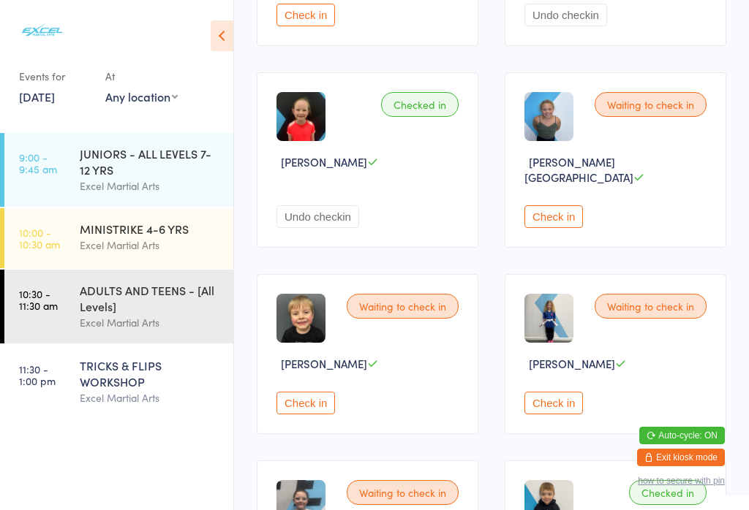
scroll to position [358, 0]
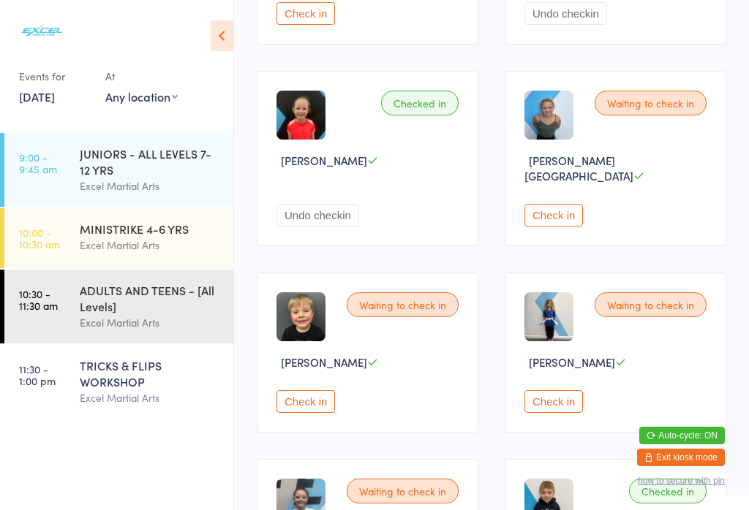
click at [300, 407] on button "Check in" at bounding box center [305, 402] width 59 height 23
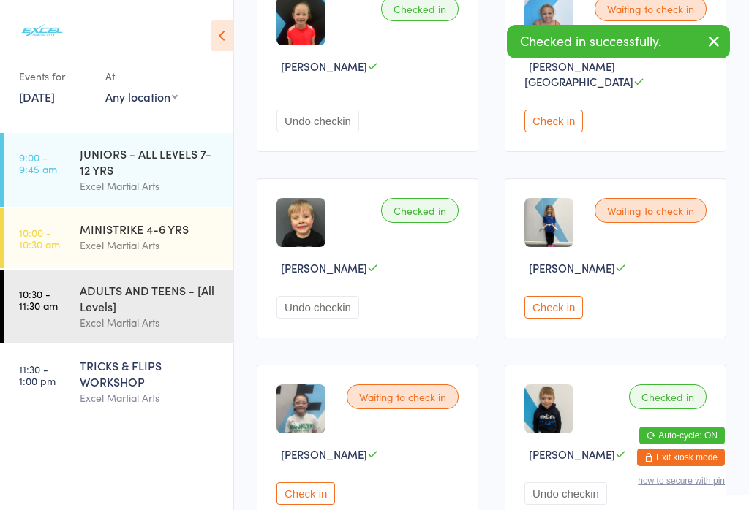
scroll to position [502, 0]
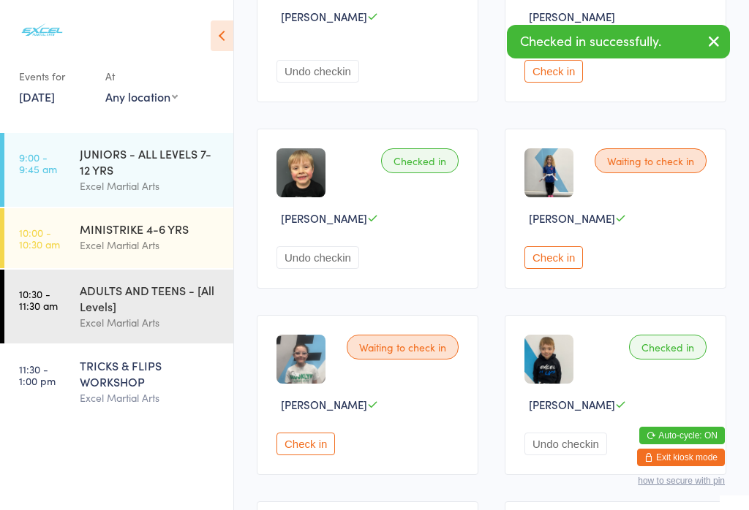
click at [322, 456] on button "Check in" at bounding box center [305, 444] width 59 height 23
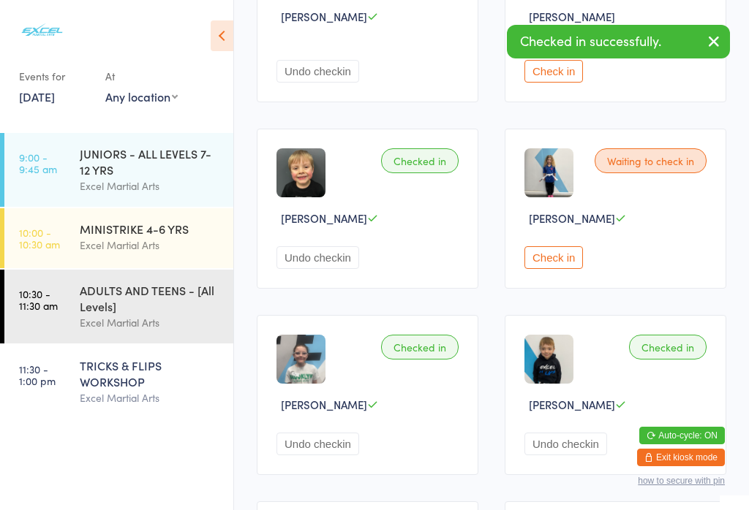
click at [563, 269] on button "Check in" at bounding box center [553, 257] width 59 height 23
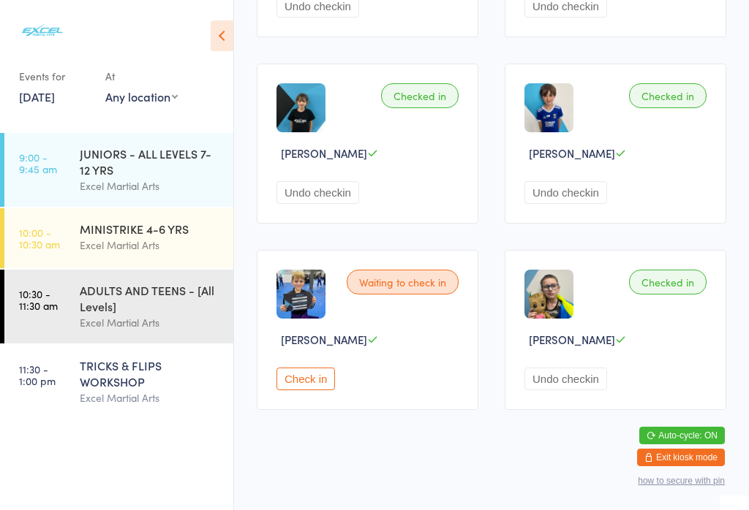
scroll to position [943, 0]
